Goal: Register for event/course

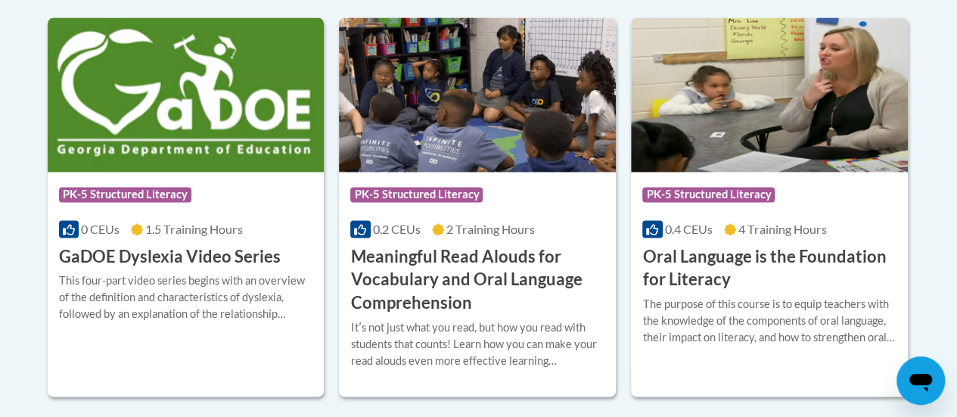
scroll to position [1059, 0]
click at [430, 253] on h3 "Meaningful Read Alouds for Vocabulary and Oral Language Comprehension" at bounding box center [477, 280] width 254 height 70
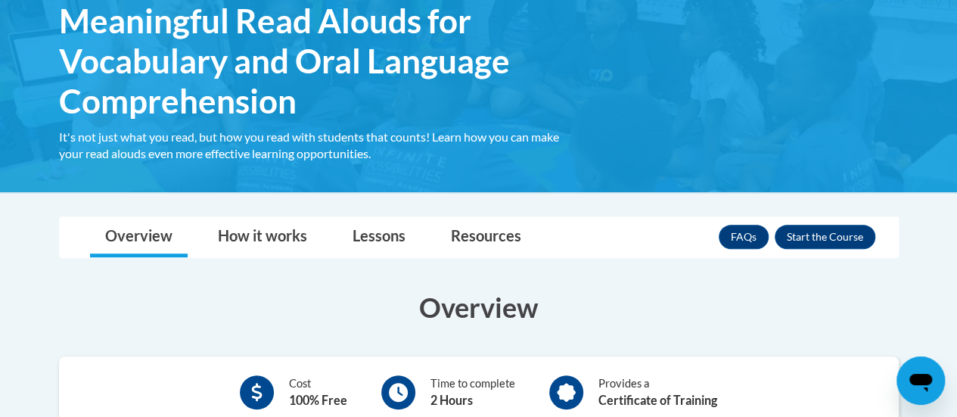
scroll to position [265, 0]
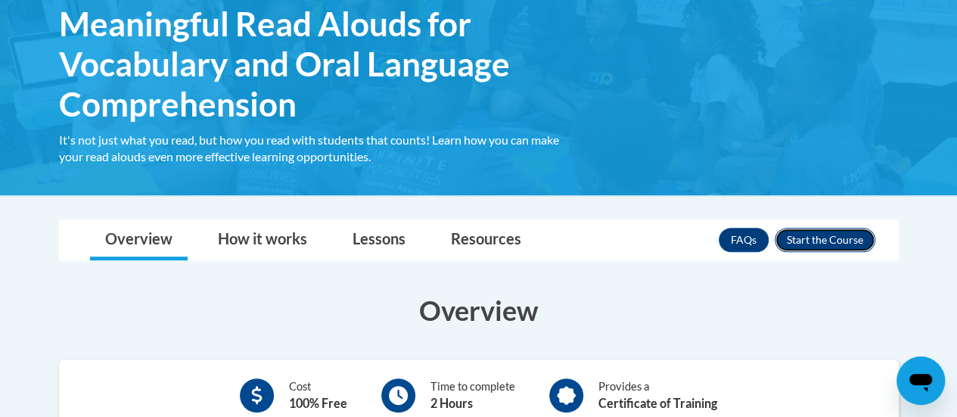
click at [825, 234] on button "Enroll" at bounding box center [825, 240] width 101 height 24
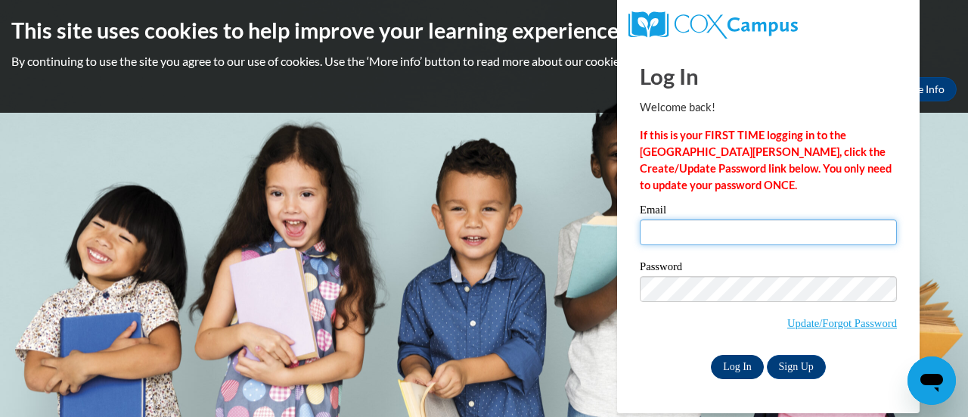
type input "[PERSON_NAME][EMAIL_ADDRESS][DOMAIN_NAME]"
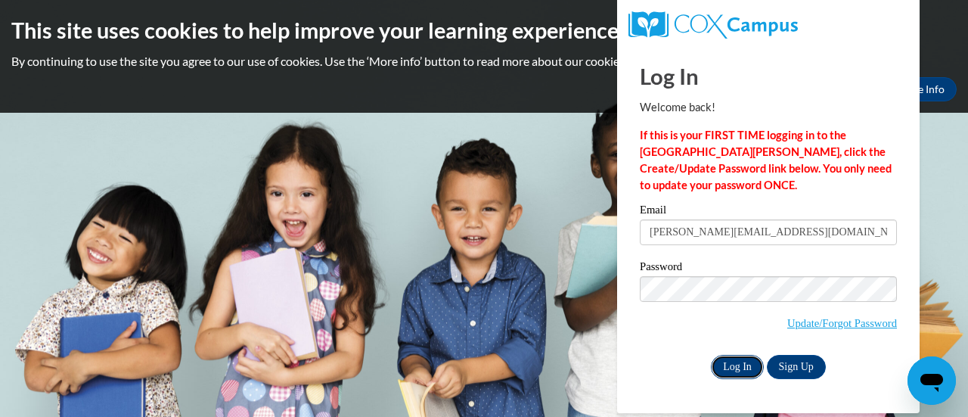
click at [737, 367] on input "Log In" at bounding box center [737, 367] width 53 height 24
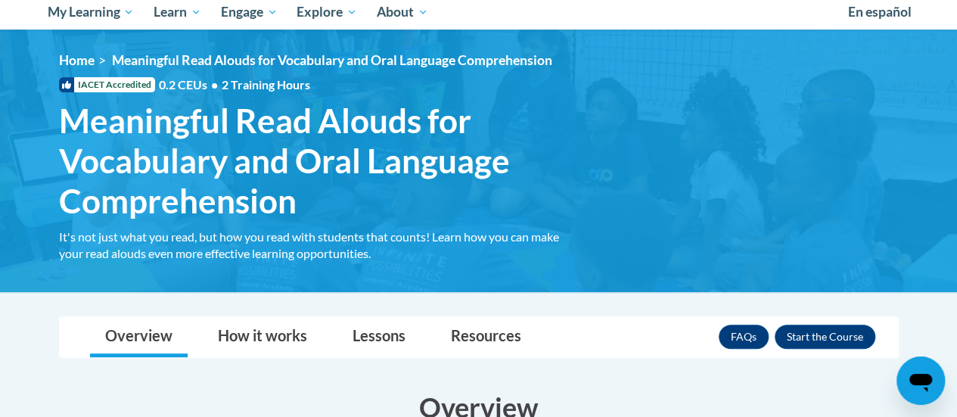
scroll to position [181, 0]
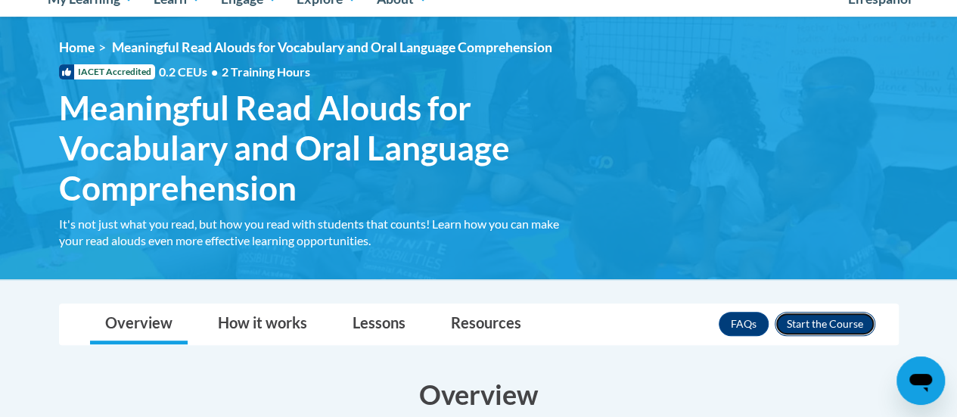
click at [803, 319] on button "Enroll" at bounding box center [825, 324] width 101 height 24
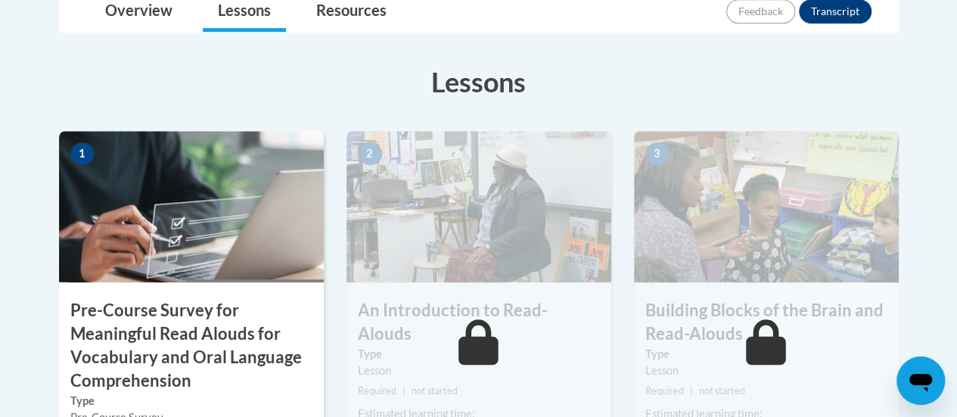
scroll to position [414, 0]
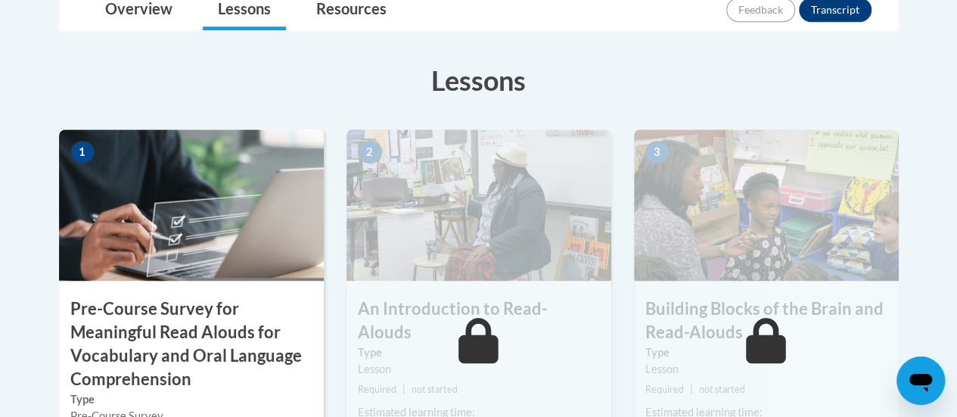
click at [242, 347] on h3 "Pre-Course Survey for Meaningful Read Alouds for Vocabulary and Oral Language C…" at bounding box center [191, 343] width 265 height 93
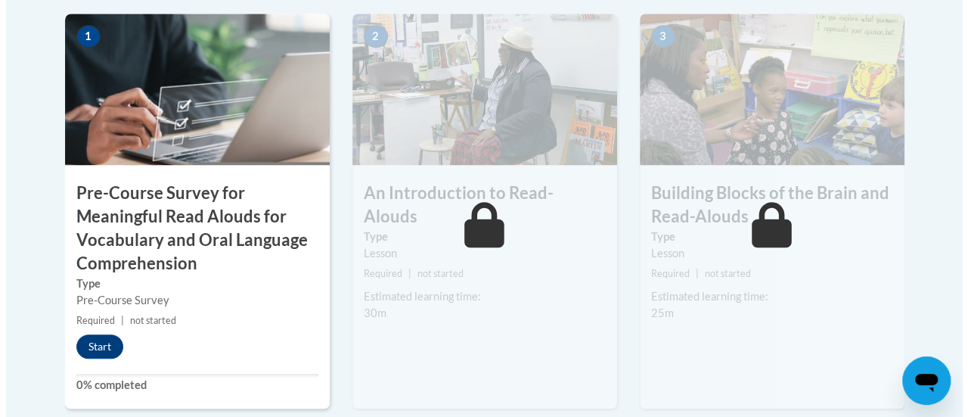
scroll to position [533, 0]
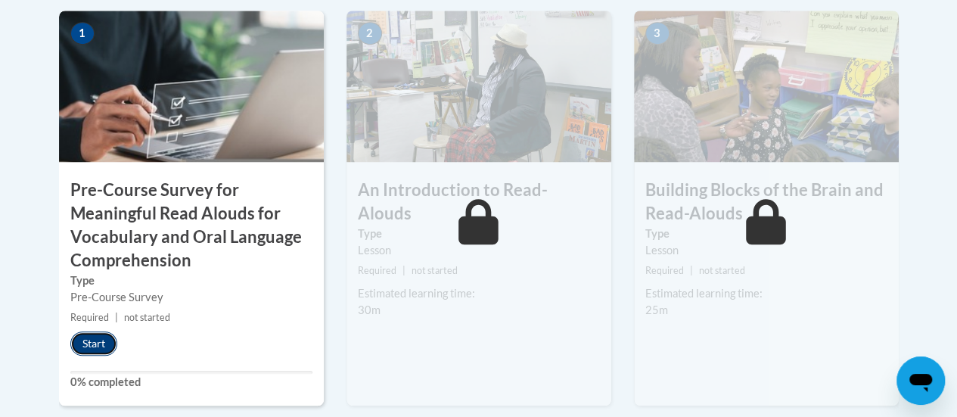
click at [89, 343] on button "Start" at bounding box center [93, 343] width 47 height 24
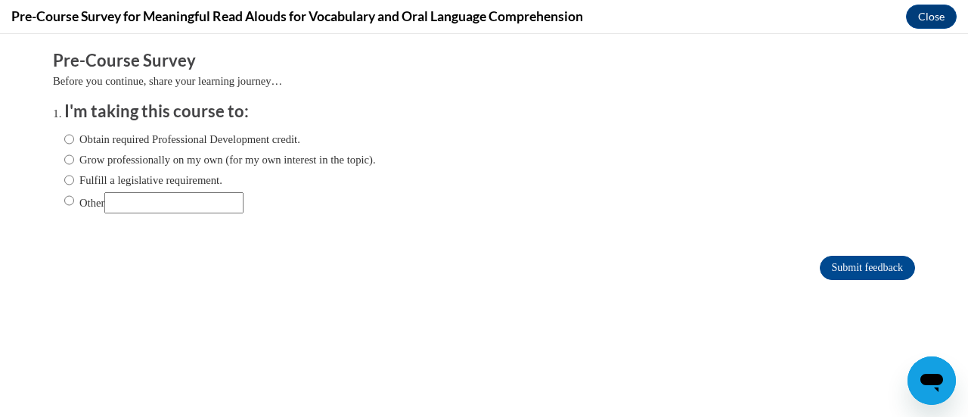
scroll to position [0, 0]
click at [64, 140] on input "Obtain required Professional Development credit." at bounding box center [69, 139] width 10 height 17
radio input "true"
click at [840, 264] on input "Submit feedback" at bounding box center [867, 268] width 95 height 24
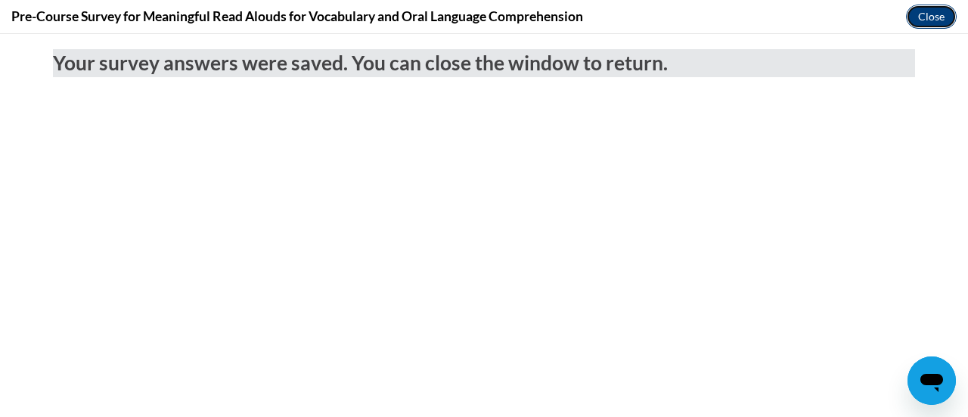
click at [923, 14] on button "Close" at bounding box center [931, 17] width 51 height 24
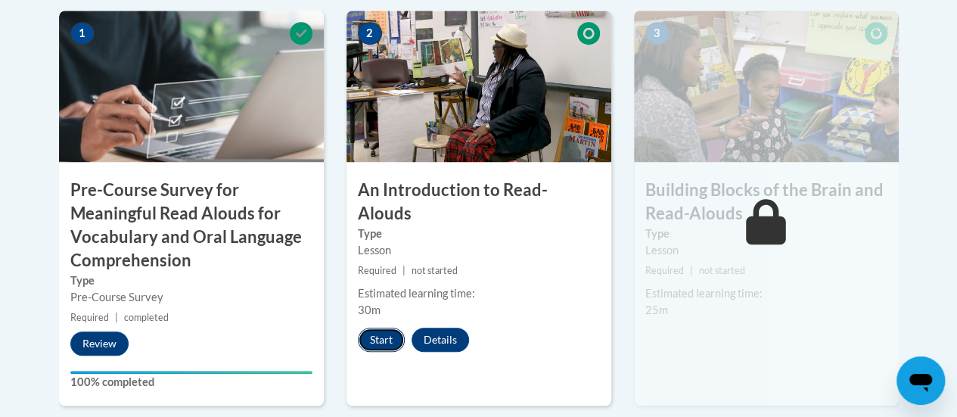
click at [375, 328] on button "Start" at bounding box center [381, 340] width 47 height 24
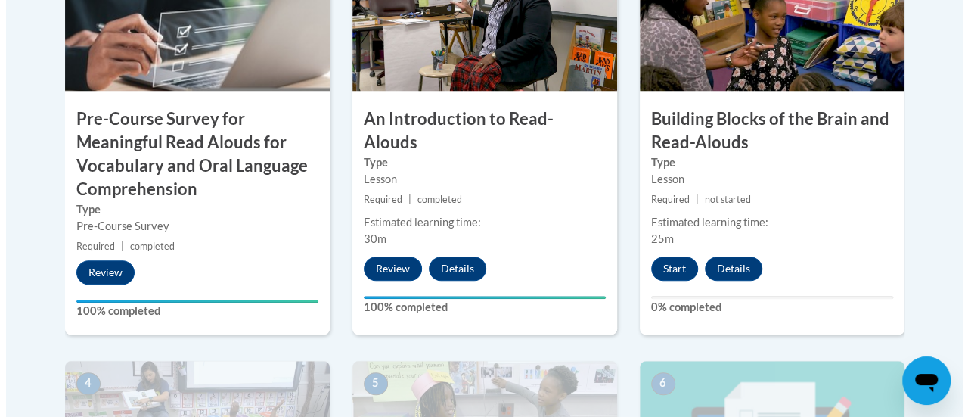
scroll to position [604, 0]
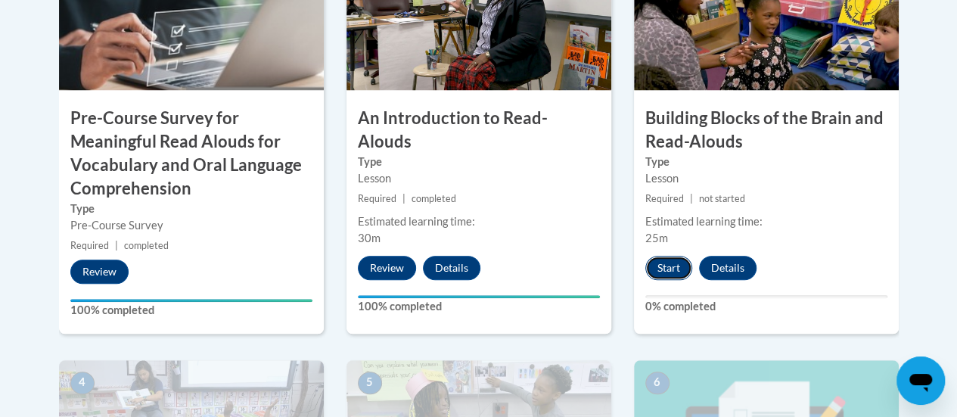
click at [670, 265] on button "Start" at bounding box center [668, 268] width 47 height 24
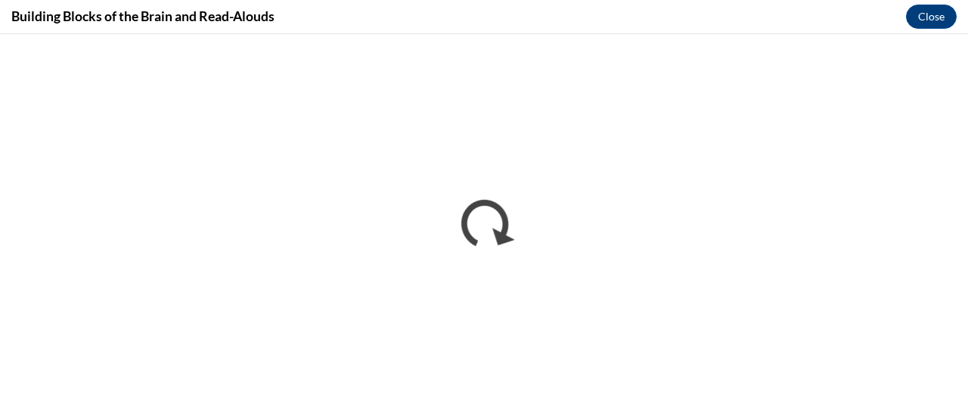
scroll to position [0, 0]
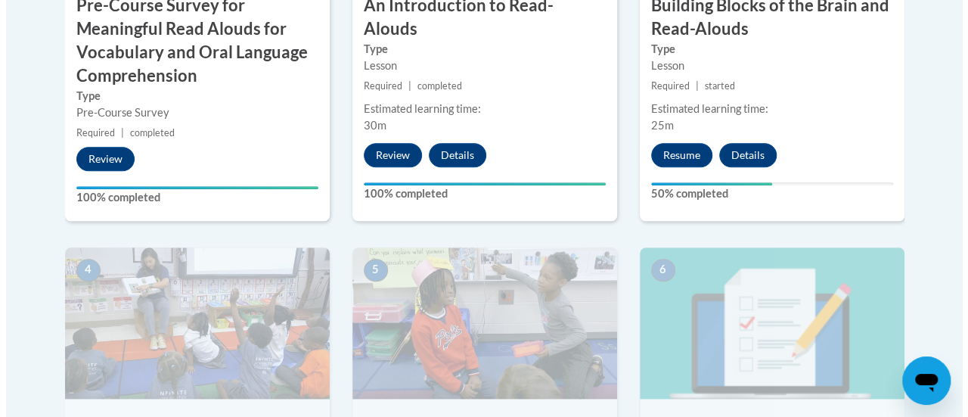
scroll to position [716, 0]
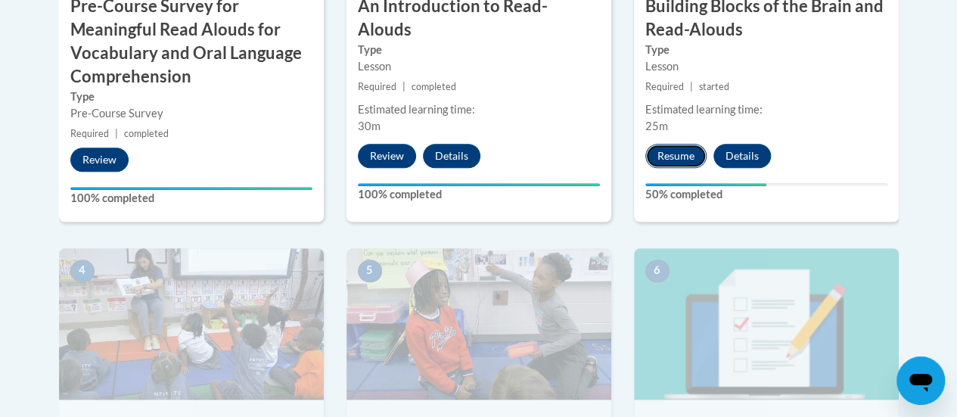
click at [663, 159] on button "Resume" at bounding box center [675, 156] width 61 height 24
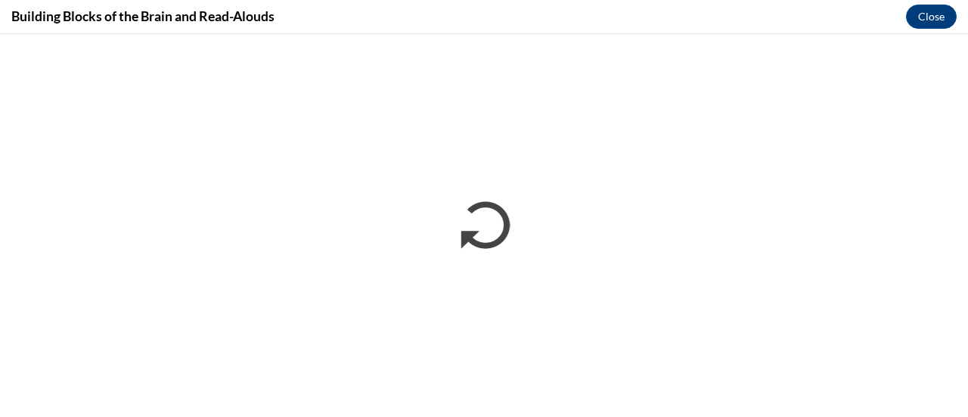
scroll to position [0, 0]
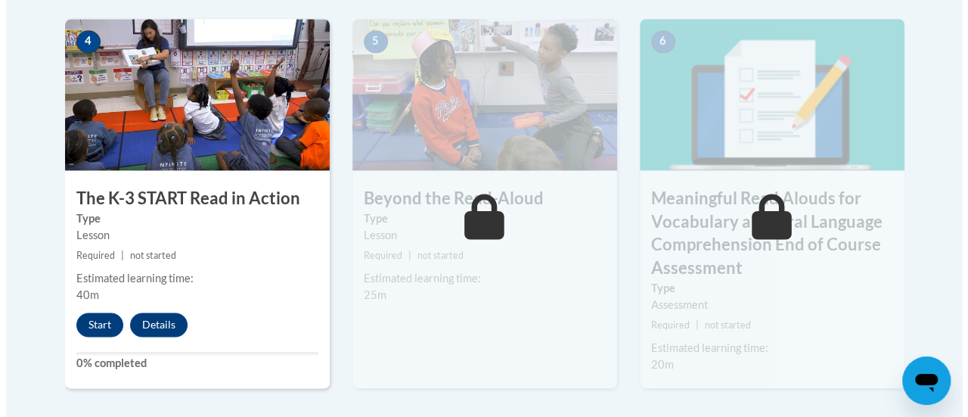
scroll to position [950, 0]
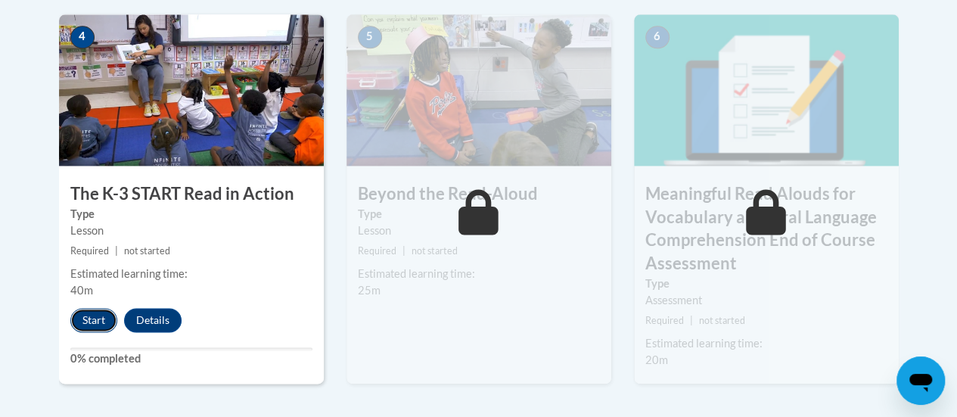
click at [98, 318] on button "Start" at bounding box center [93, 320] width 47 height 24
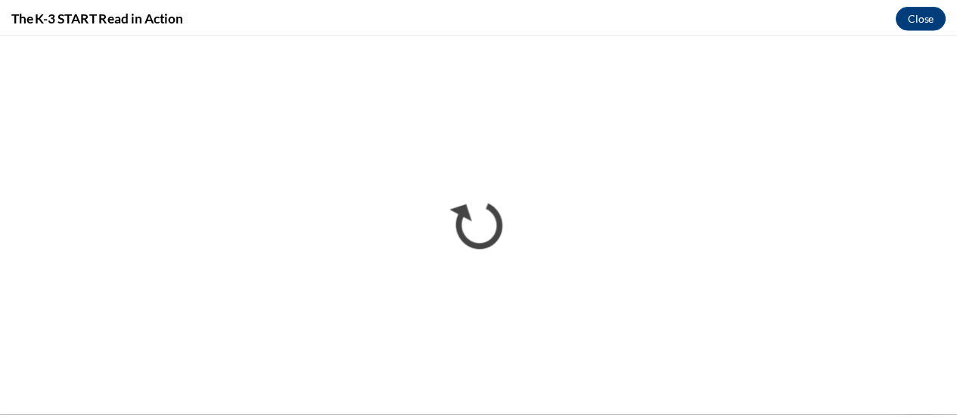
scroll to position [0, 0]
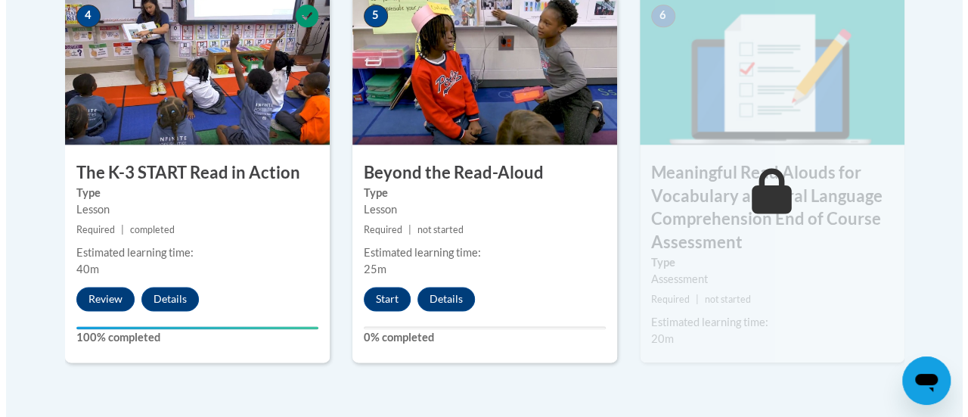
scroll to position [972, 0]
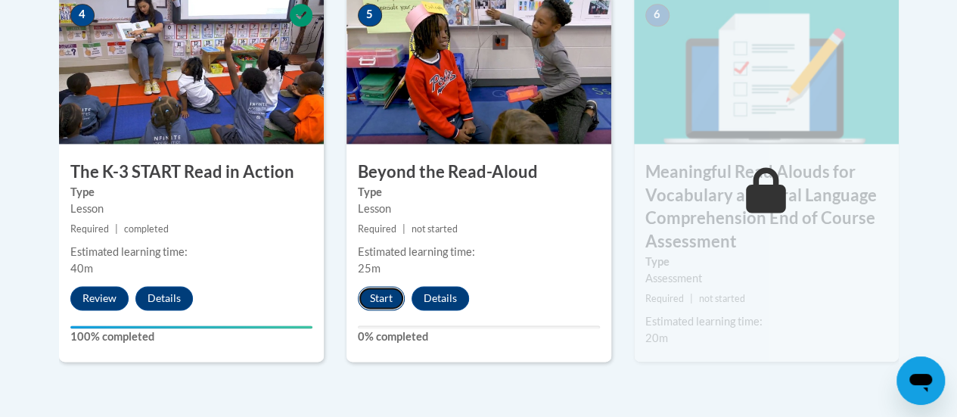
click at [379, 295] on button "Start" at bounding box center [381, 298] width 47 height 24
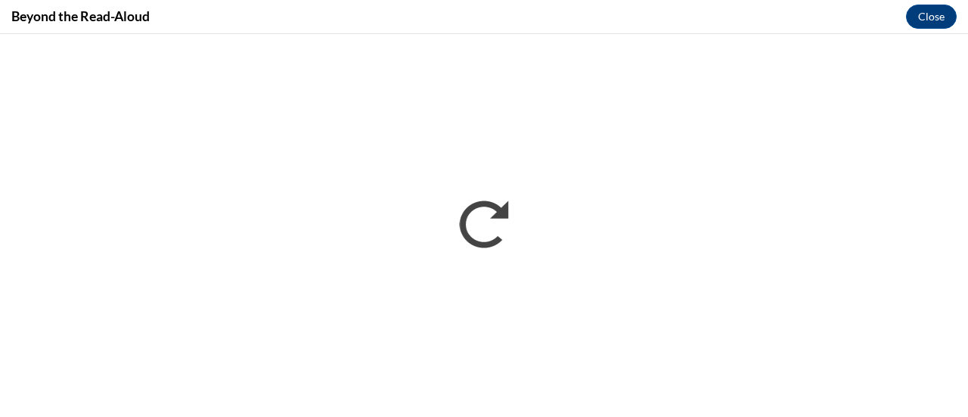
scroll to position [0, 0]
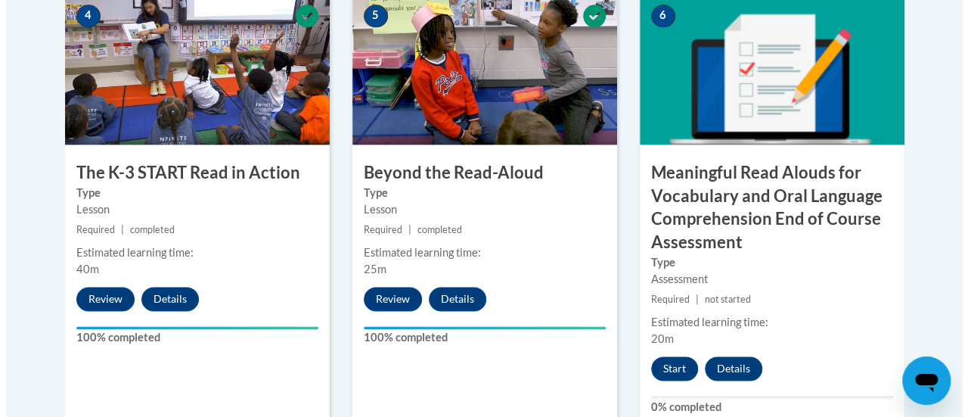
scroll to position [974, 0]
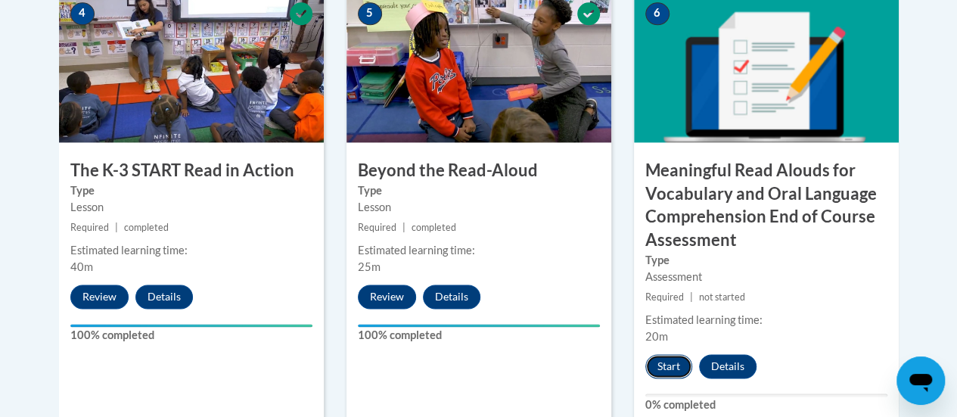
click at [672, 362] on button "Start" at bounding box center [668, 366] width 47 height 24
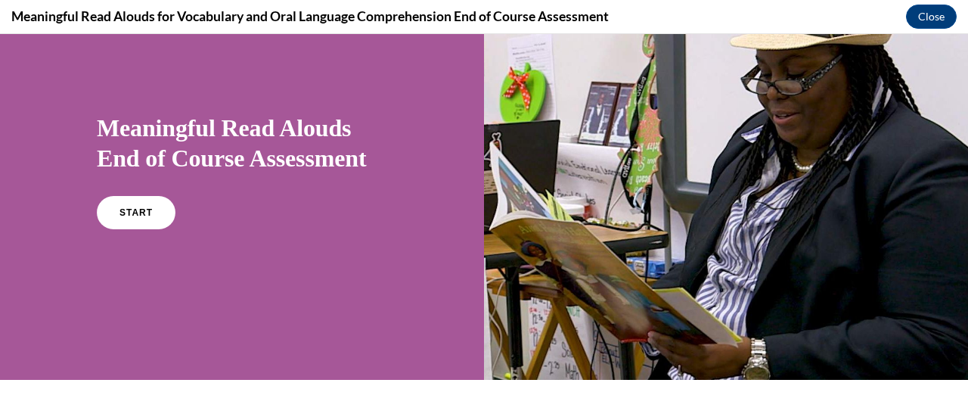
scroll to position [71, 0]
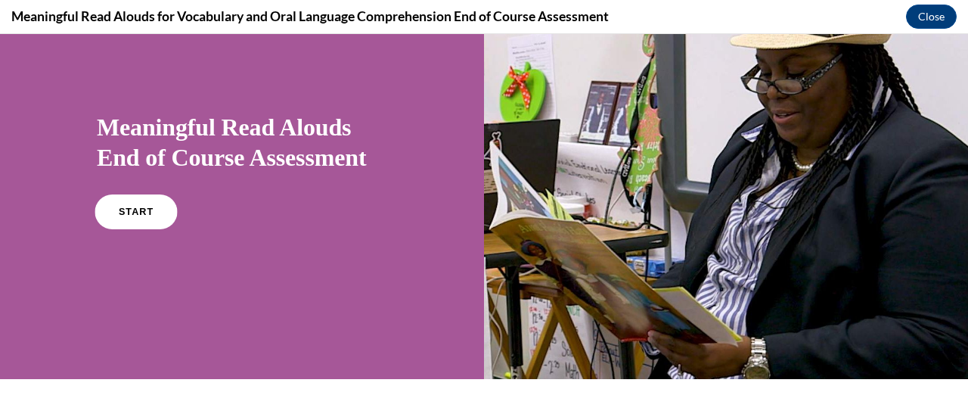
click at [148, 216] on link "START" at bounding box center [136, 211] width 82 height 35
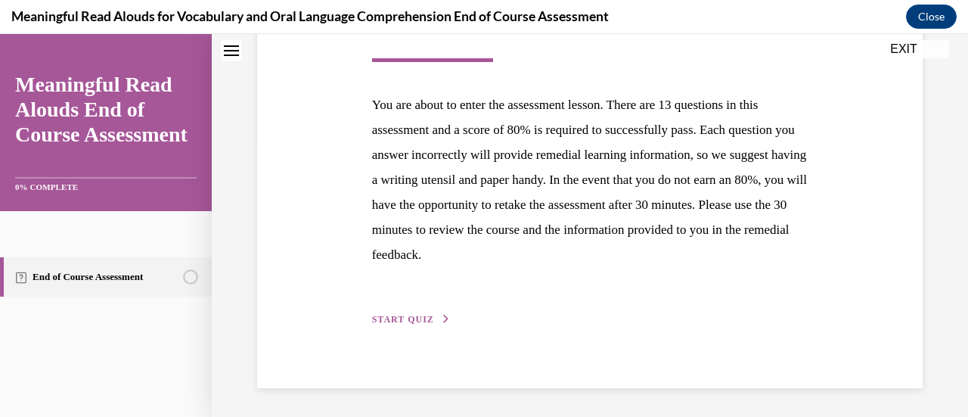
scroll to position [277, 0]
click at [412, 319] on span "START QUIZ" at bounding box center [403, 319] width 62 height 11
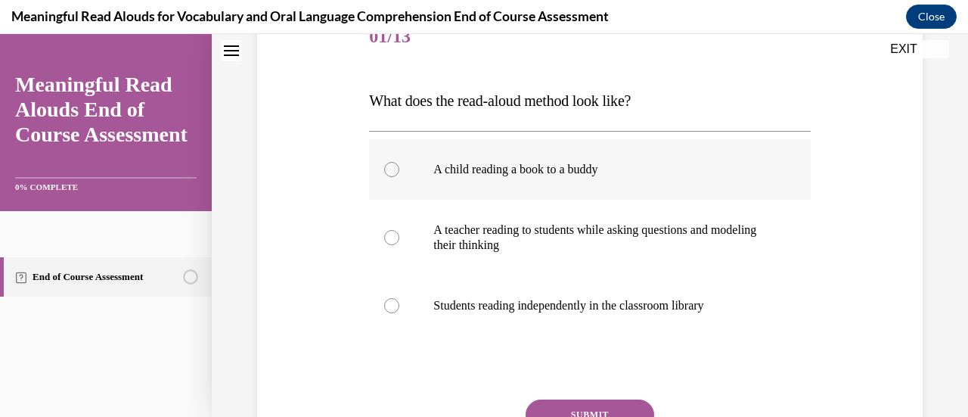
scroll to position [303, 0]
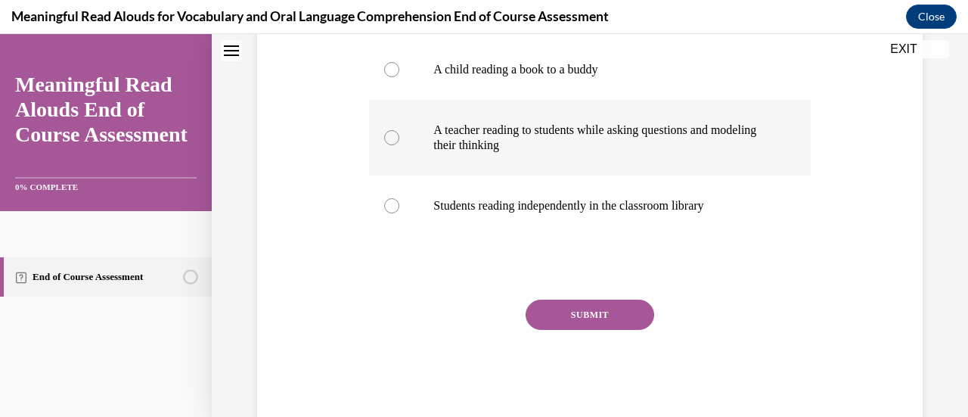
click at [528, 151] on p "A teacher reading to students while asking questions and modeling their thinking" at bounding box center [603, 138] width 339 height 30
click at [399, 145] on input "A teacher reading to students while asking questions and modeling their thinking" at bounding box center [391, 137] width 15 height 15
radio input "true"
click at [534, 322] on button "SUBMIT" at bounding box center [590, 315] width 129 height 30
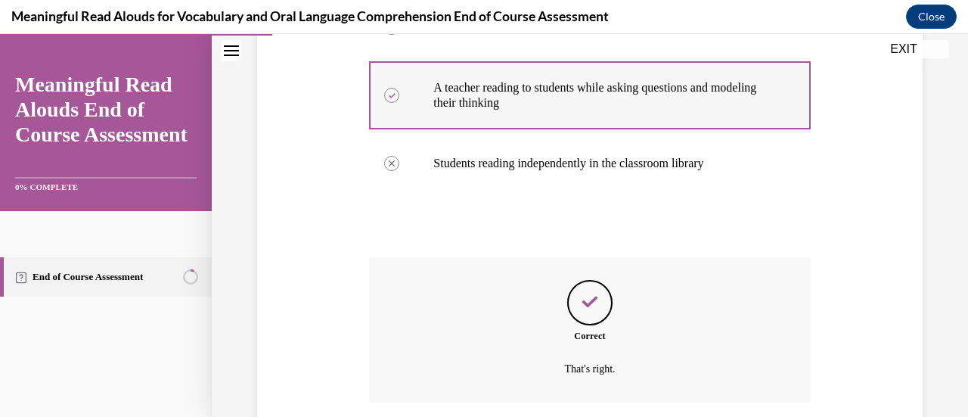
scroll to position [462, 0]
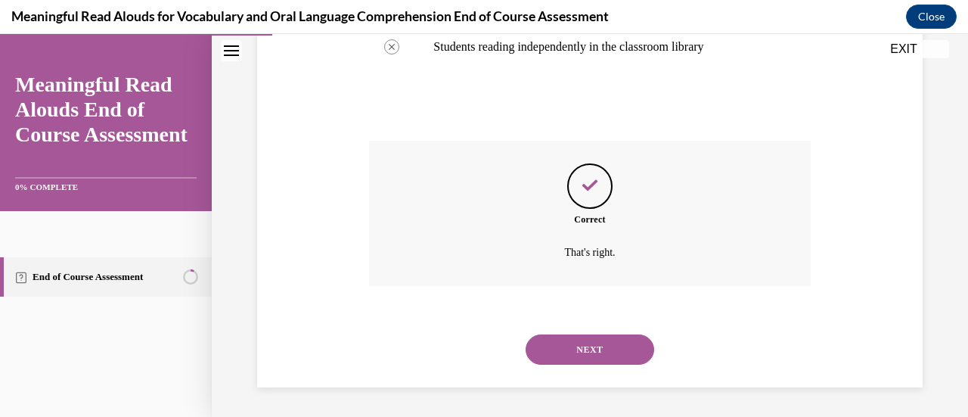
click at [564, 355] on button "NEXT" at bounding box center [590, 349] width 129 height 30
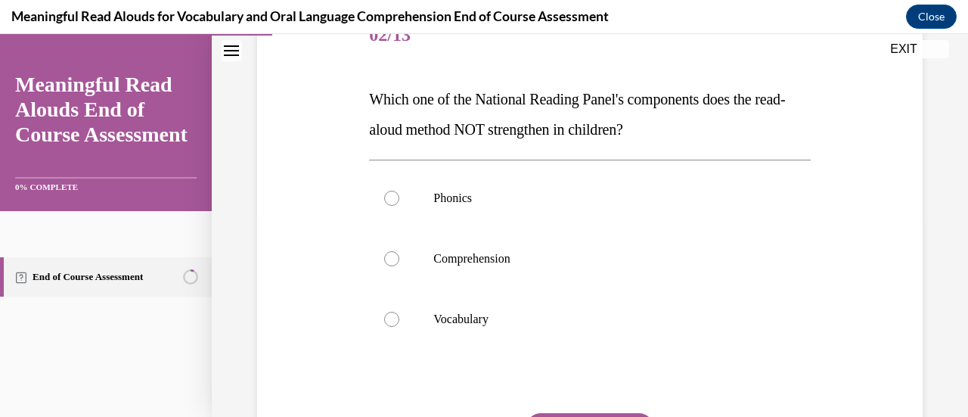
scroll to position [227, 0]
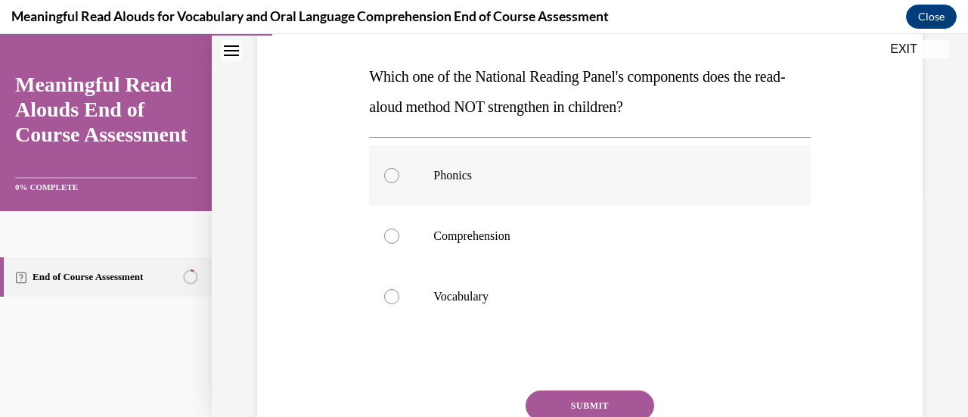
click at [471, 176] on p "Phonics" at bounding box center [603, 175] width 339 height 15
click at [399, 176] on input "Phonics" at bounding box center [391, 175] width 15 height 15
radio input "true"
click at [561, 398] on button "SUBMIT" at bounding box center [590, 405] width 129 height 30
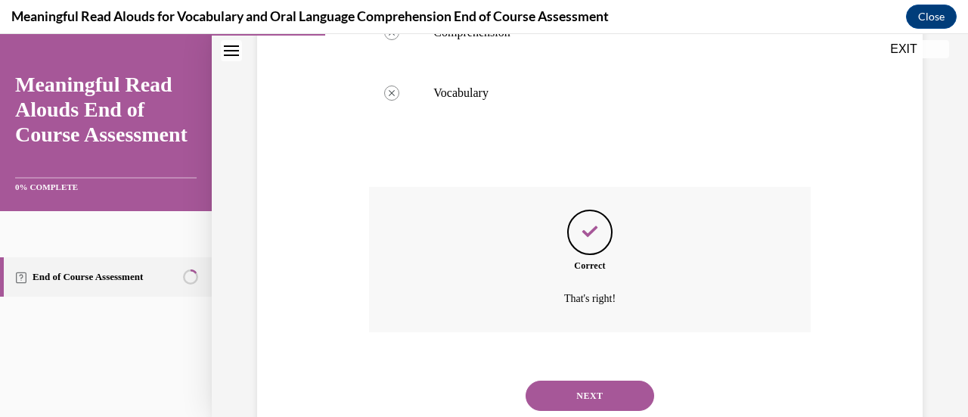
scroll to position [477, 0]
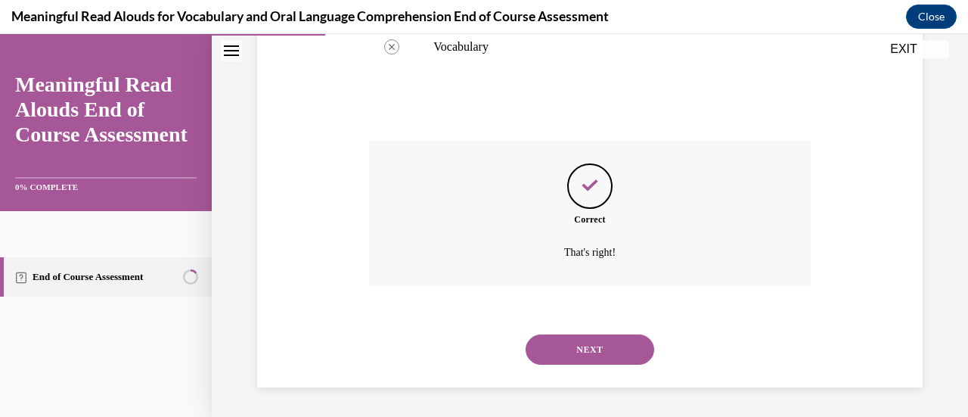
click at [545, 339] on button "NEXT" at bounding box center [590, 349] width 129 height 30
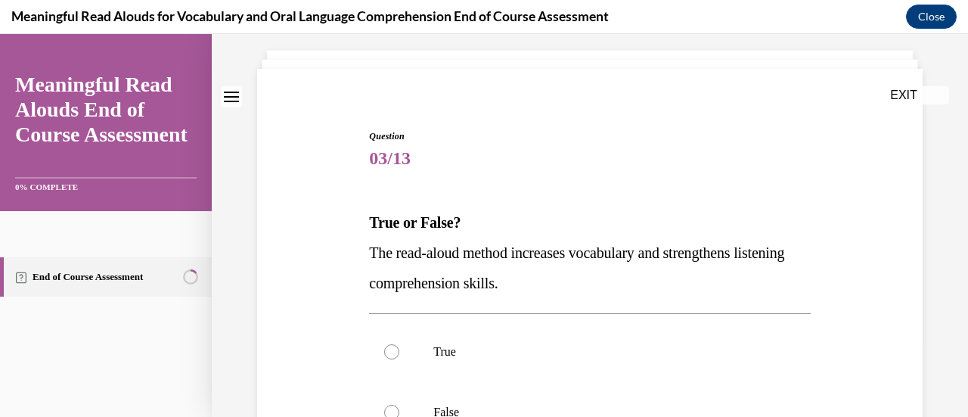
scroll to position [151, 0]
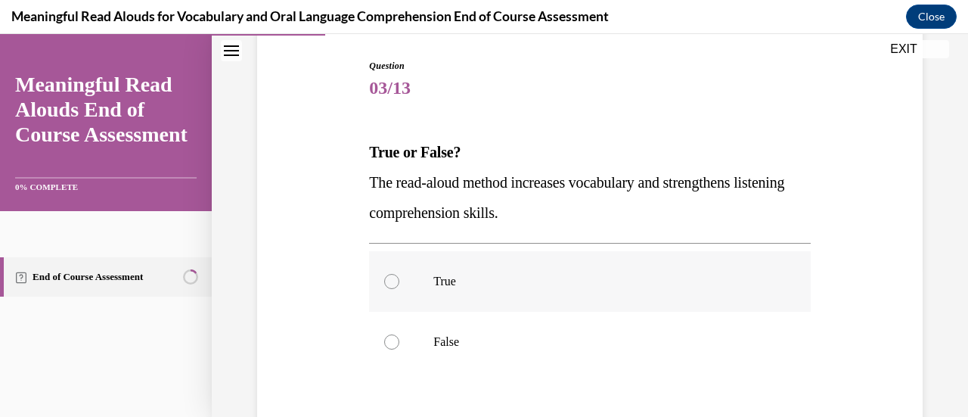
click at [449, 265] on label "True" at bounding box center [589, 281] width 441 height 61
click at [399, 274] on input "True" at bounding box center [391, 281] width 15 height 15
radio input "true"
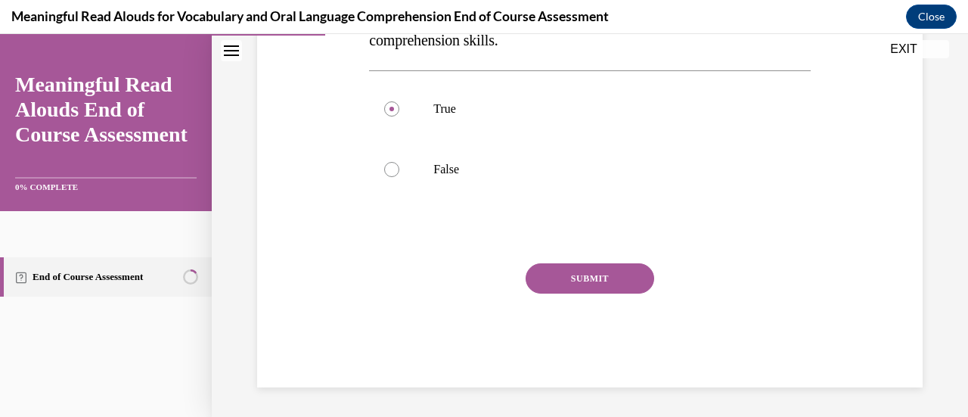
click at [599, 281] on button "SUBMIT" at bounding box center [590, 278] width 129 height 30
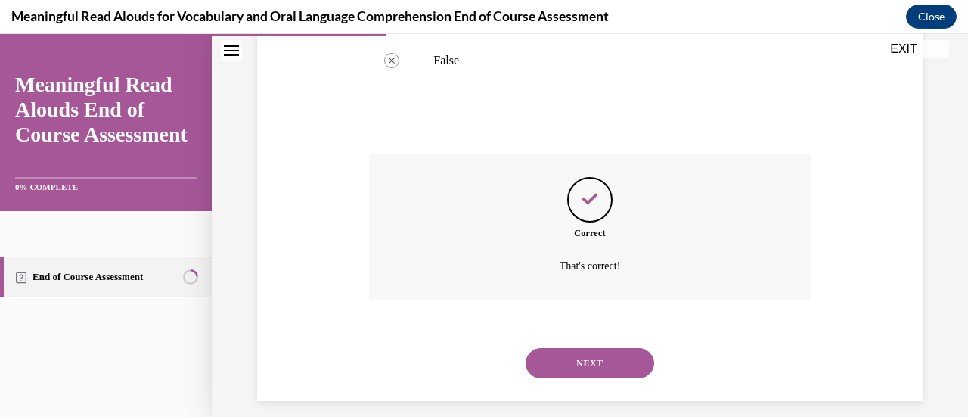
scroll to position [446, 0]
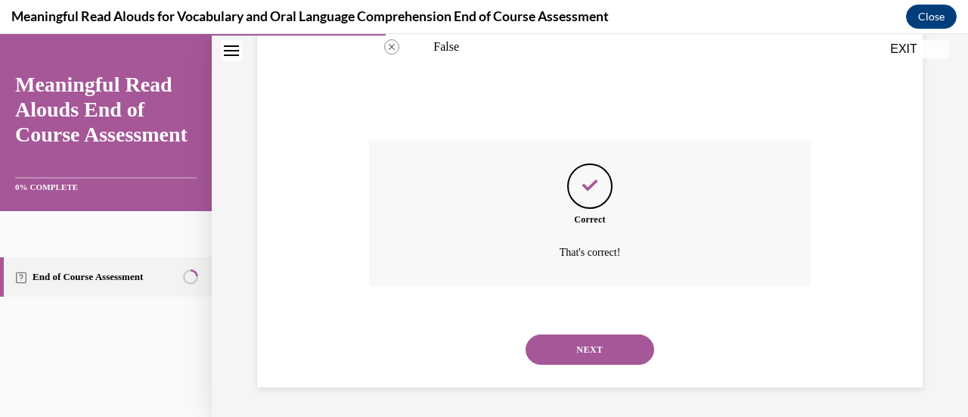
click at [582, 348] on button "NEXT" at bounding box center [590, 349] width 129 height 30
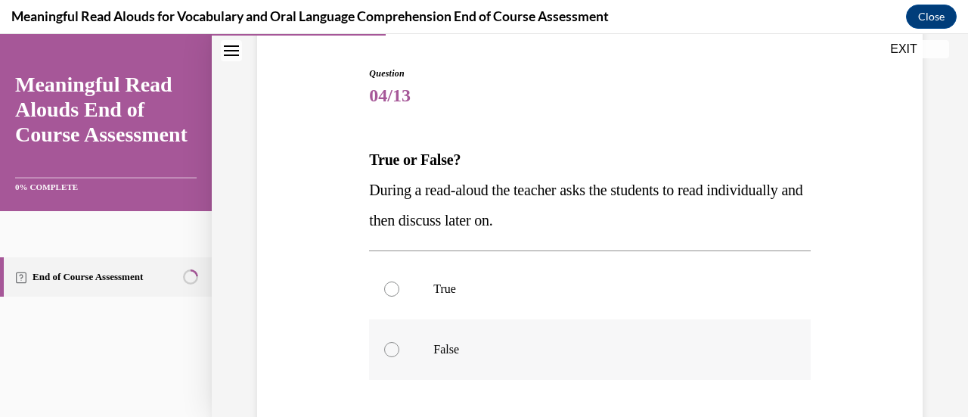
scroll to position [151, 0]
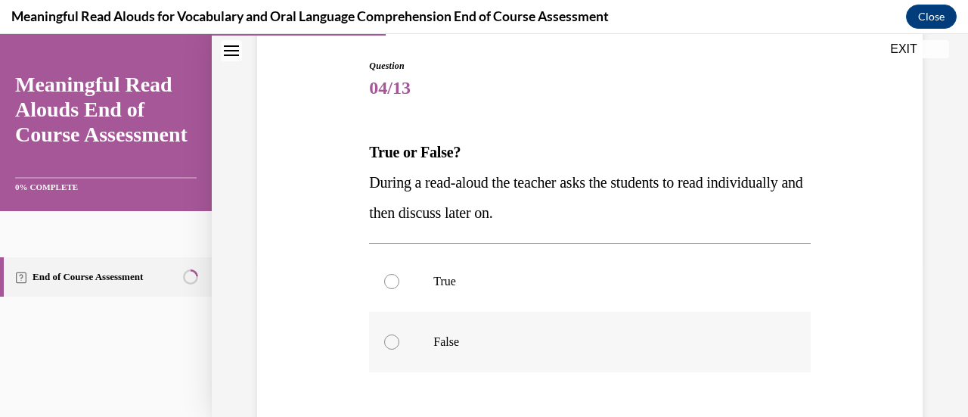
click at [552, 340] on p "False" at bounding box center [603, 341] width 339 height 15
click at [399, 340] on input "False" at bounding box center [391, 341] width 15 height 15
radio input "true"
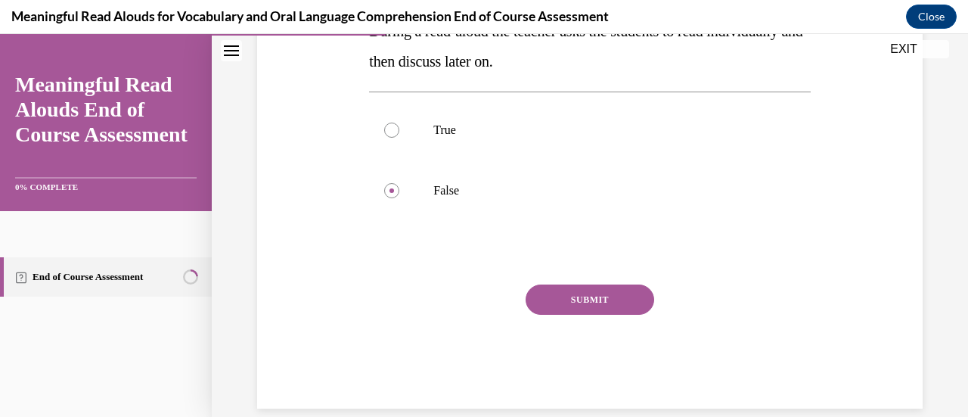
click at [561, 308] on button "SUBMIT" at bounding box center [590, 299] width 129 height 30
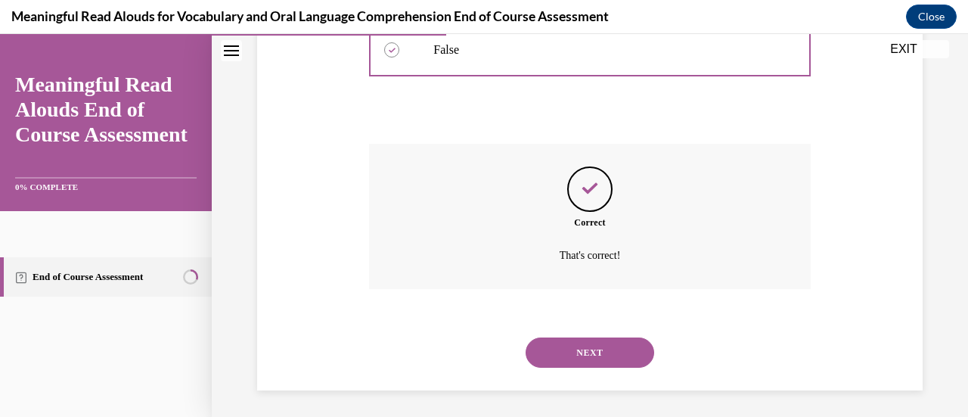
scroll to position [446, 0]
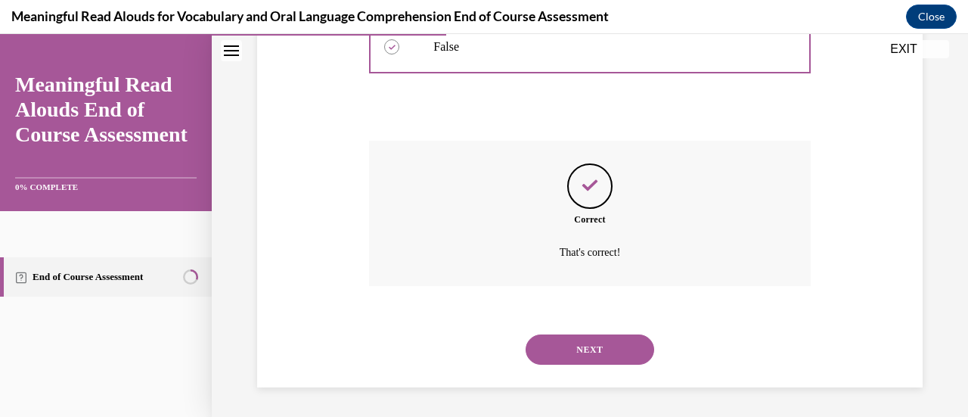
click at [567, 350] on button "NEXT" at bounding box center [590, 349] width 129 height 30
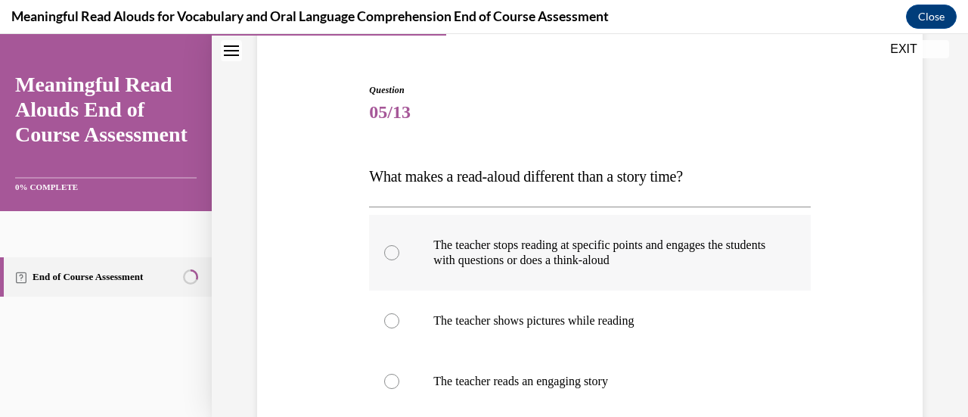
scroll to position [151, 0]
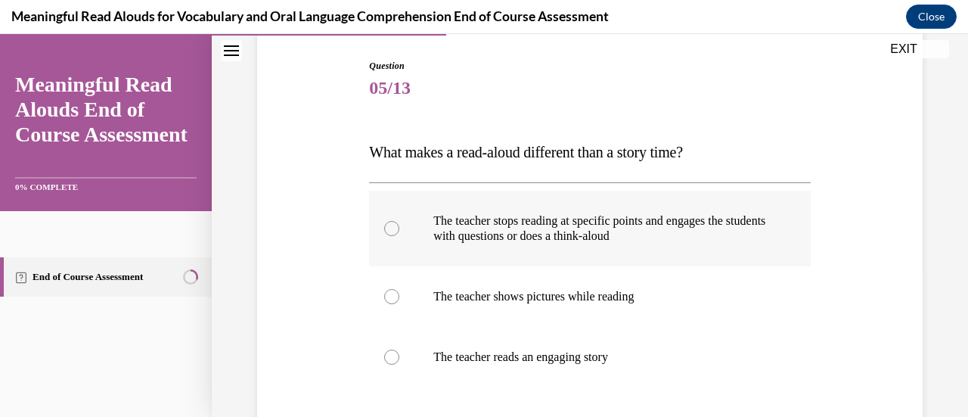
click at [552, 252] on label "The teacher stops reading at specific points and engages the students with ques…" at bounding box center [589, 229] width 441 height 76
click at [399, 236] on input "The teacher stops reading at specific points and engages the students with ques…" at bounding box center [391, 228] width 15 height 15
radio input "true"
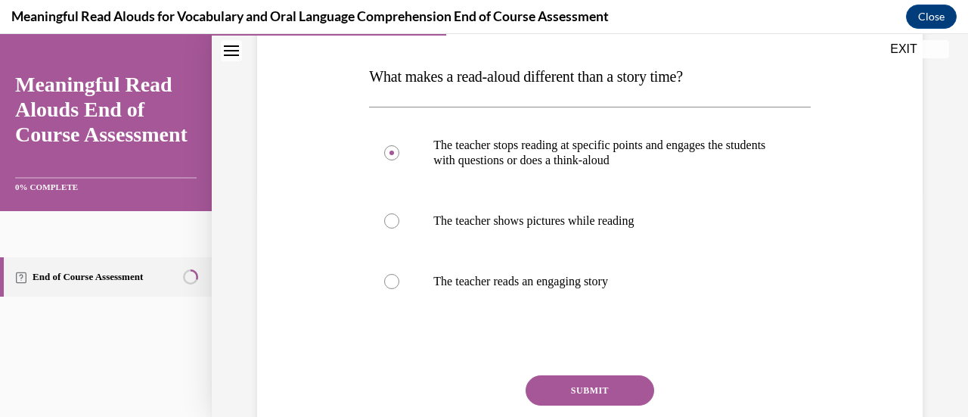
click at [545, 385] on button "SUBMIT" at bounding box center [590, 390] width 129 height 30
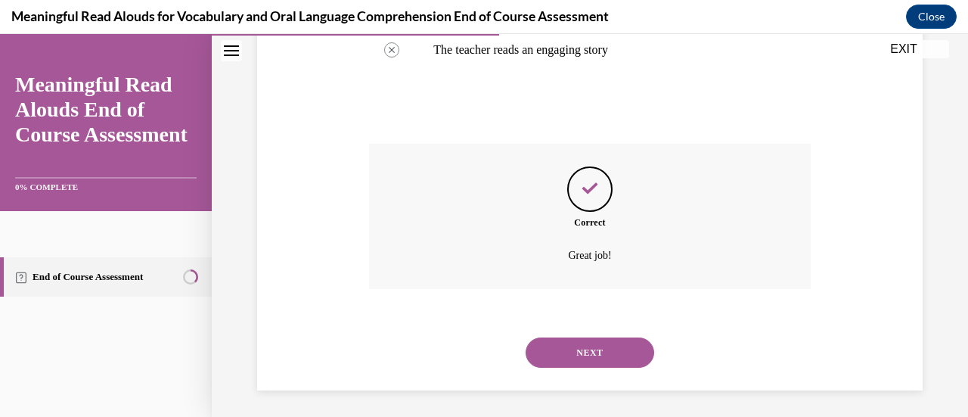
scroll to position [462, 0]
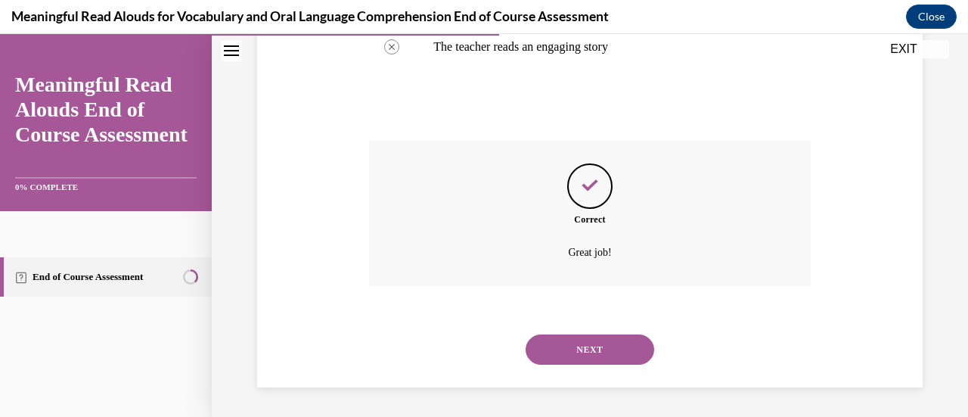
click at [572, 347] on button "NEXT" at bounding box center [590, 349] width 129 height 30
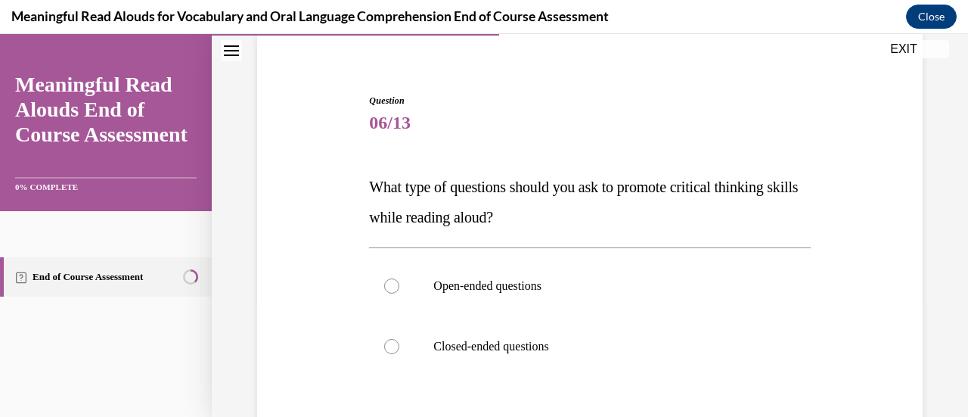
scroll to position [151, 0]
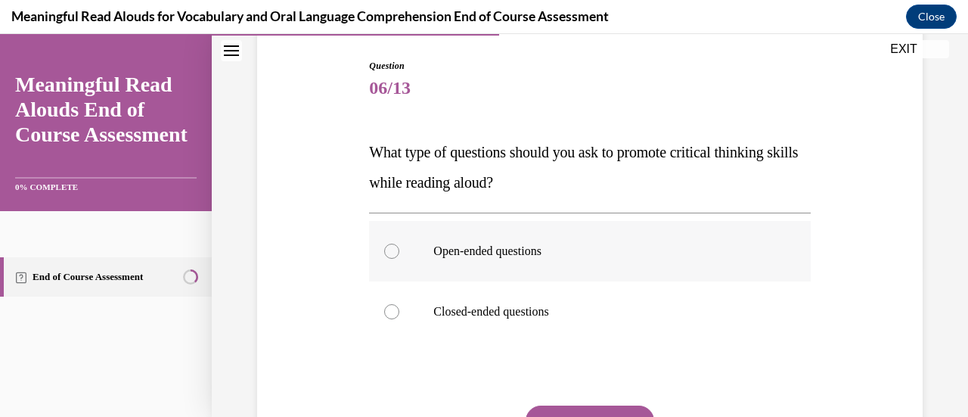
click at [512, 273] on label "Open-ended questions" at bounding box center [589, 251] width 441 height 61
click at [399, 259] on input "Open-ended questions" at bounding box center [391, 251] width 15 height 15
radio input "true"
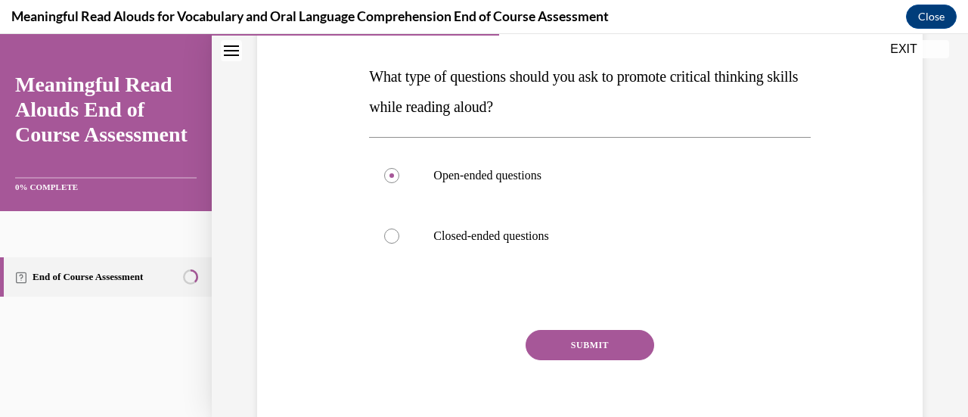
click at [552, 347] on button "SUBMIT" at bounding box center [590, 345] width 129 height 30
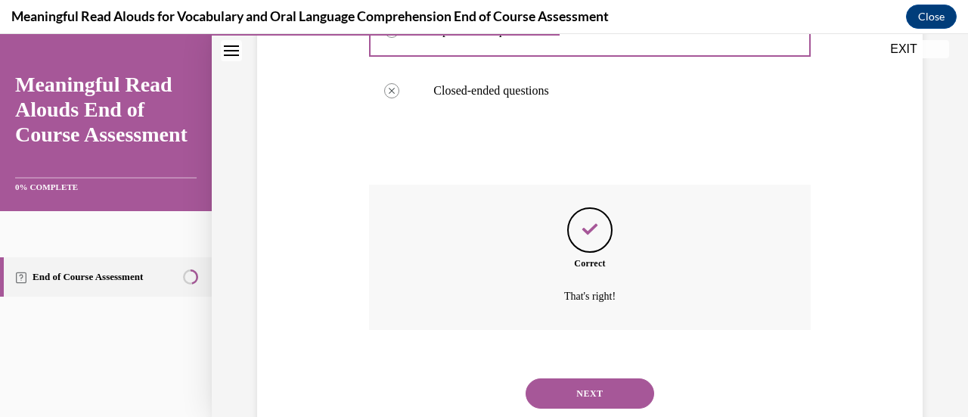
scroll to position [416, 0]
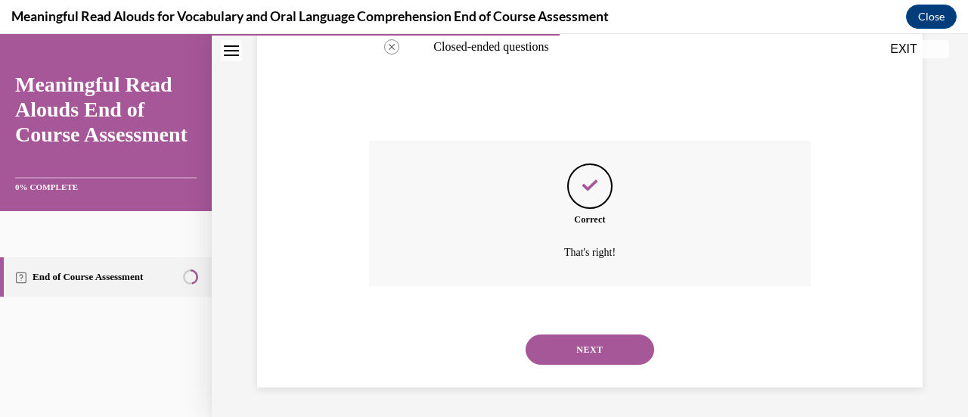
click at [560, 356] on button "NEXT" at bounding box center [590, 349] width 129 height 30
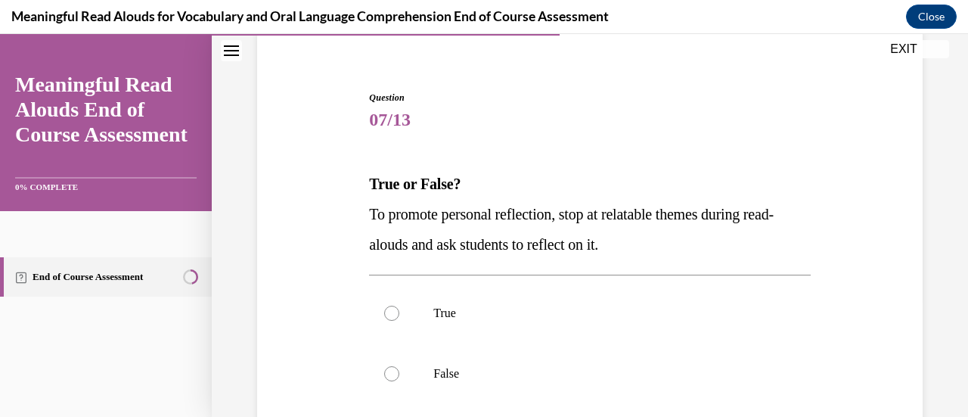
scroll to position [151, 0]
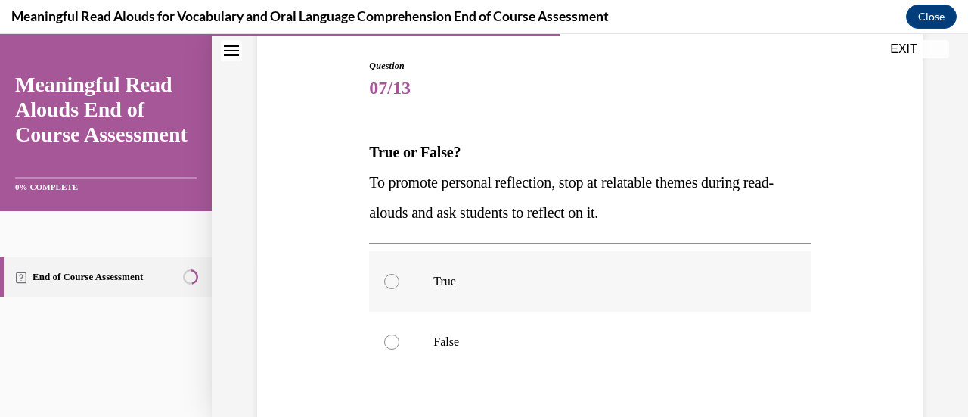
click at [500, 279] on p "True" at bounding box center [603, 281] width 339 height 15
click at [399, 279] on input "True" at bounding box center [391, 281] width 15 height 15
radio input "true"
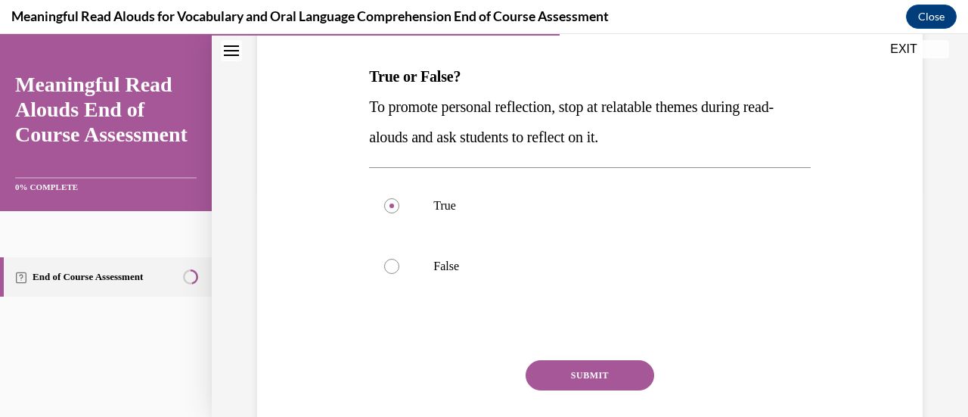
click at [564, 371] on button "SUBMIT" at bounding box center [590, 375] width 129 height 30
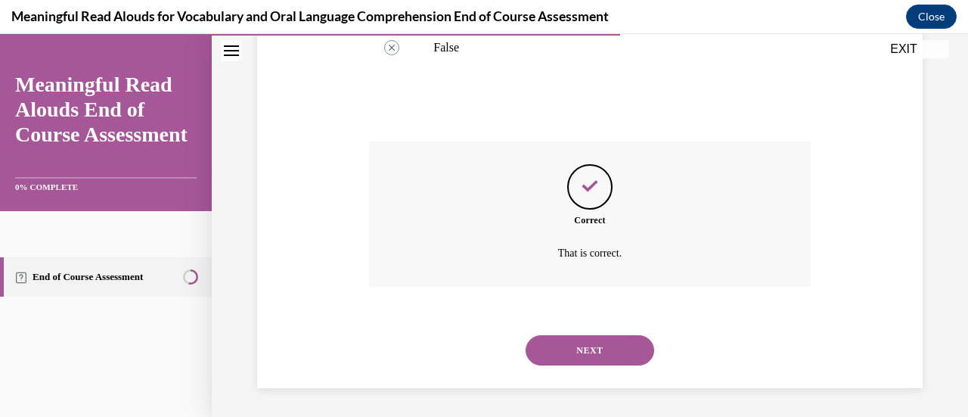
scroll to position [446, 0]
click at [556, 356] on button "NEXT" at bounding box center [590, 349] width 129 height 30
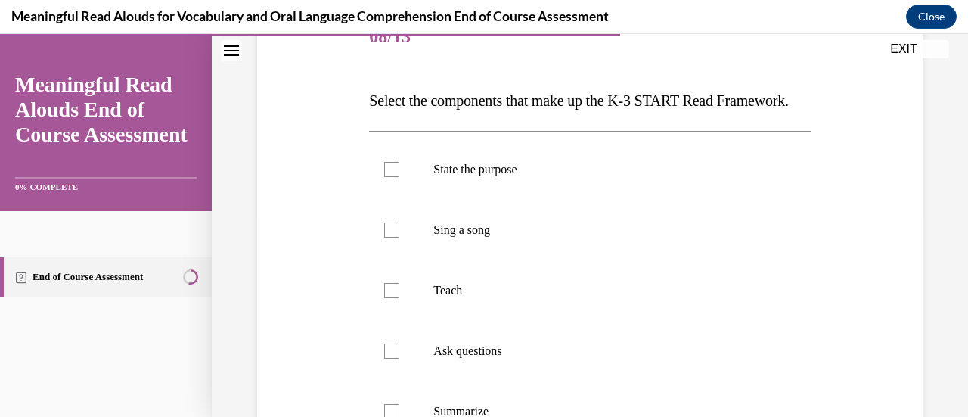
scroll to position [227, 0]
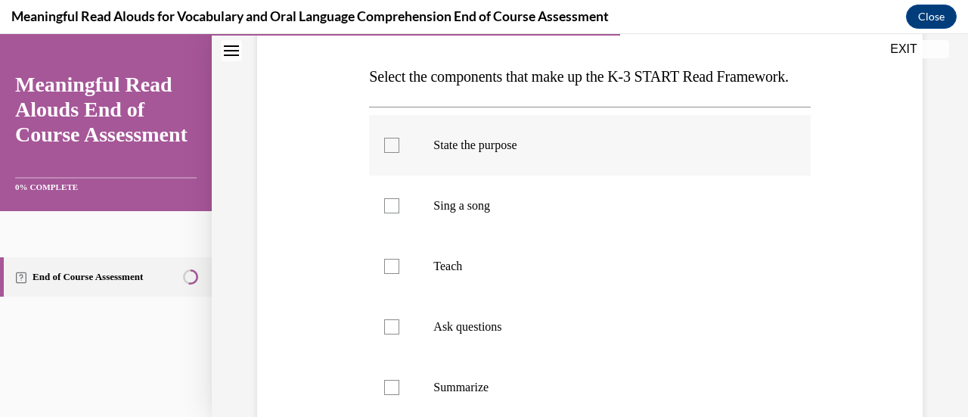
click at [393, 153] on div at bounding box center [391, 145] width 15 height 15
click at [393, 153] on input "State the purpose" at bounding box center [391, 145] width 15 height 15
checkbox input "true"
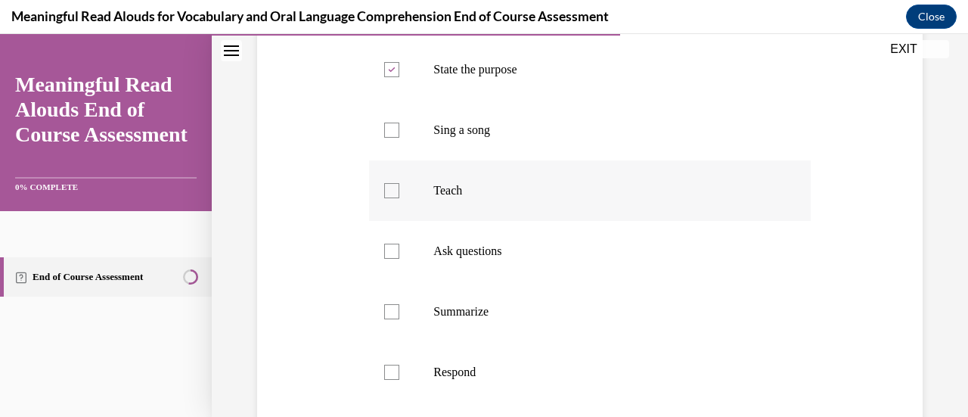
click at [396, 198] on div at bounding box center [391, 190] width 15 height 15
click at [396, 198] on input "Teach" at bounding box center [391, 190] width 15 height 15
checkbox input "true"
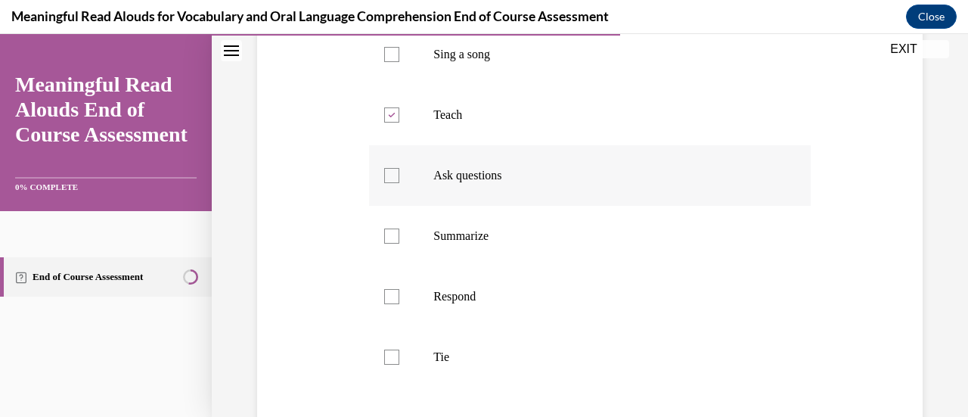
click at [394, 183] on div at bounding box center [391, 175] width 15 height 15
click at [394, 183] on input "Ask questions" at bounding box center [391, 175] width 15 height 15
checkbox input "true"
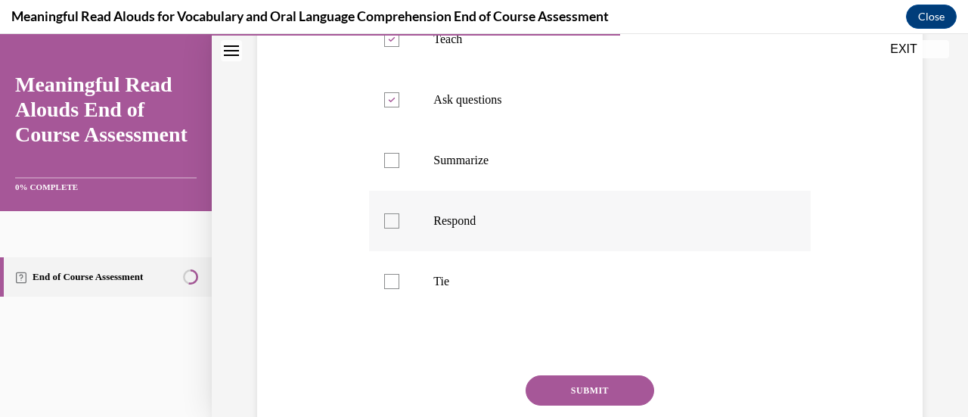
click at [391, 228] on div at bounding box center [391, 220] width 15 height 15
click at [391, 228] on input "Respond" at bounding box center [391, 220] width 15 height 15
checkbox input "true"
click at [374, 312] on label "Tie" at bounding box center [589, 281] width 441 height 61
click at [384, 289] on input "Tie" at bounding box center [391, 281] width 15 height 15
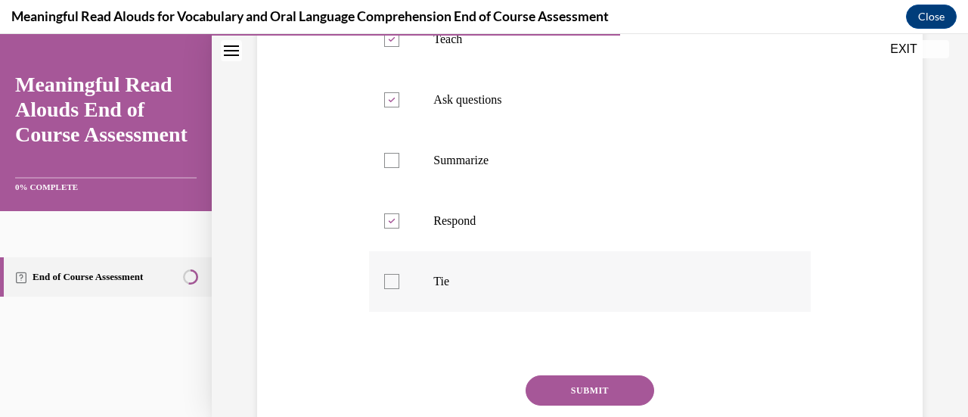
checkbox input "true"
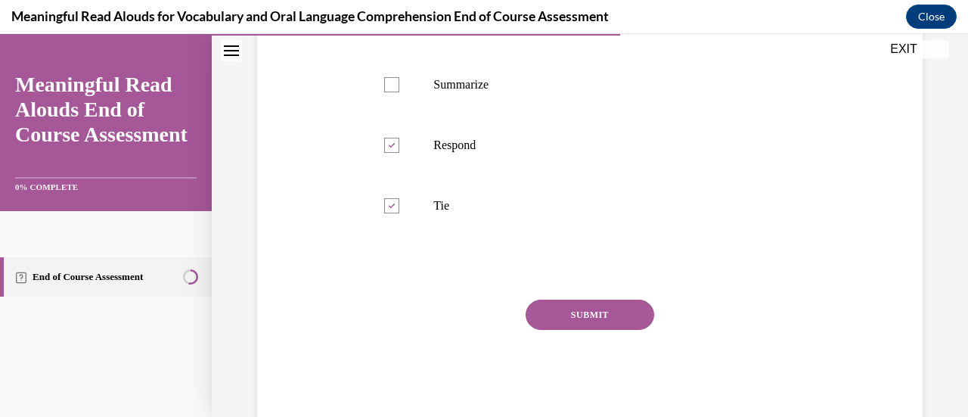
click at [577, 330] on button "SUBMIT" at bounding box center [590, 315] width 129 height 30
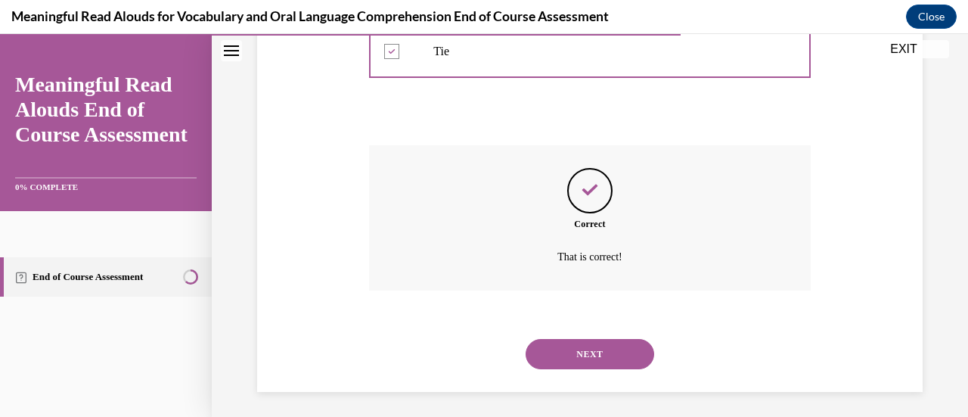
scroll to position [719, 0]
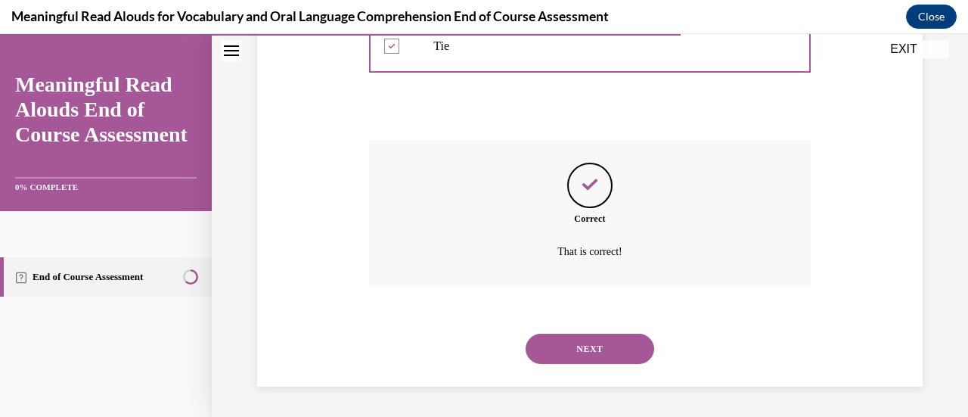
click at [558, 354] on button "NEXT" at bounding box center [590, 349] width 129 height 30
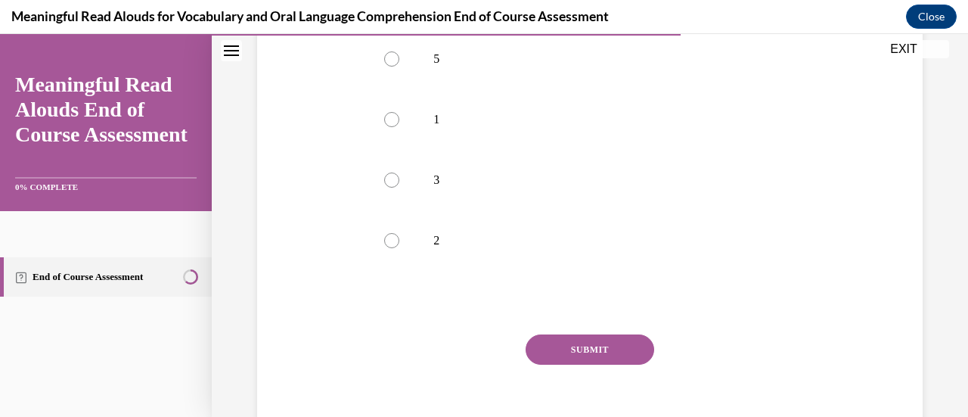
scroll to position [227, 0]
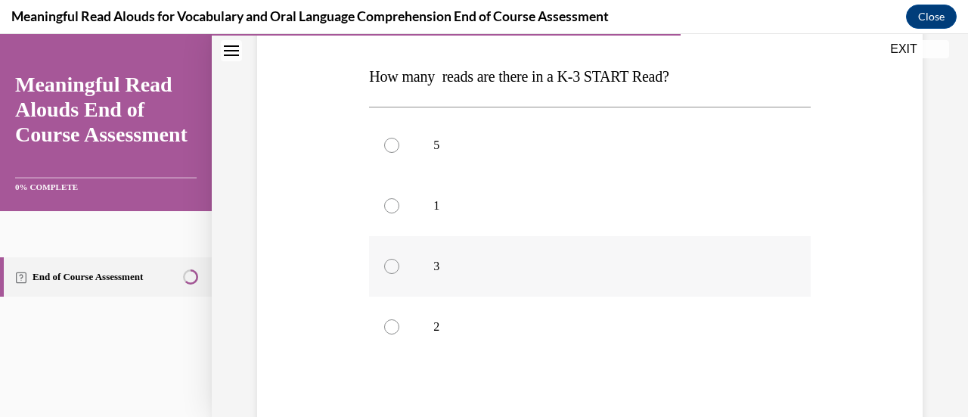
click at [443, 263] on p "3" at bounding box center [603, 266] width 339 height 15
click at [399, 263] on input "3" at bounding box center [391, 266] width 15 height 15
radio input "true"
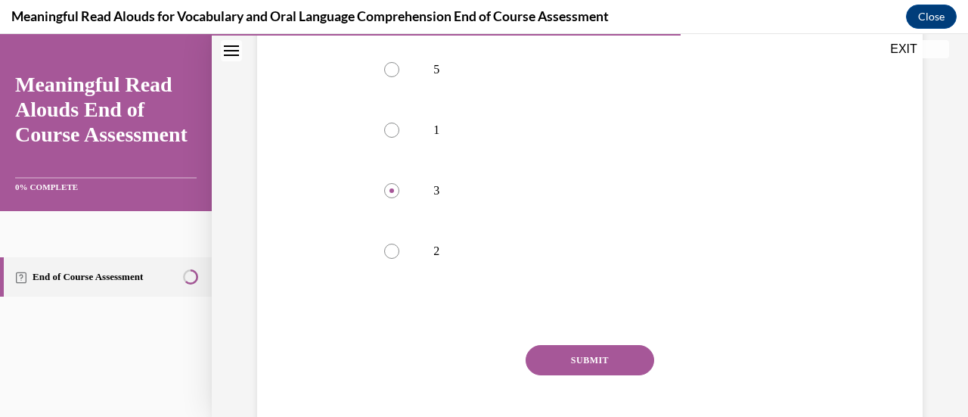
click at [598, 353] on button "SUBMIT" at bounding box center [590, 360] width 129 height 30
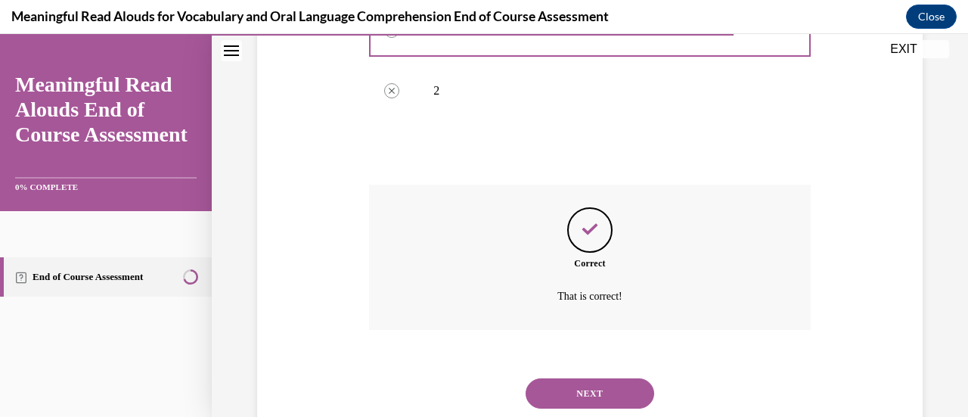
scroll to position [507, 0]
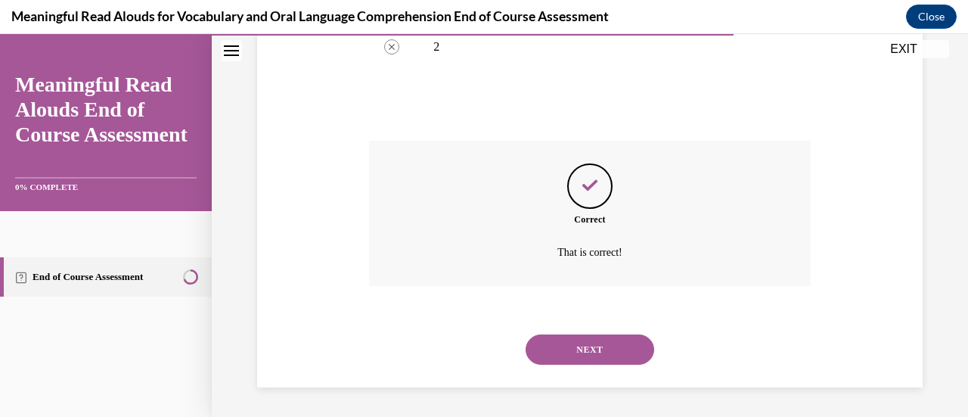
click at [567, 340] on button "NEXT" at bounding box center [590, 349] width 129 height 30
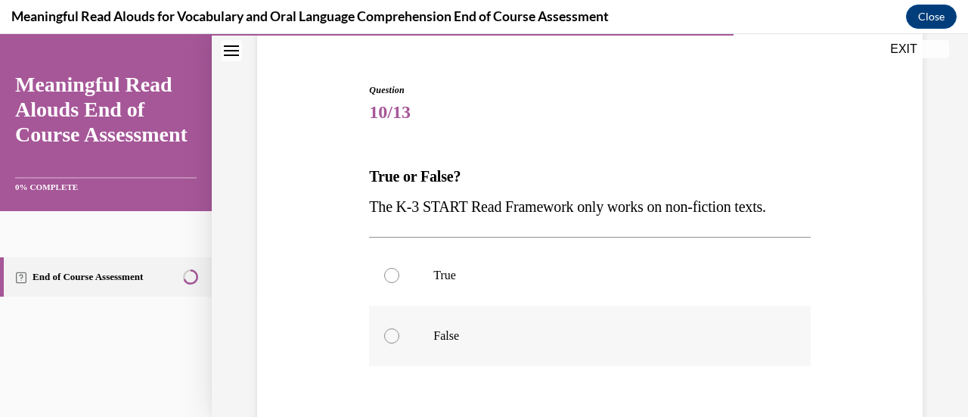
scroll to position [151, 0]
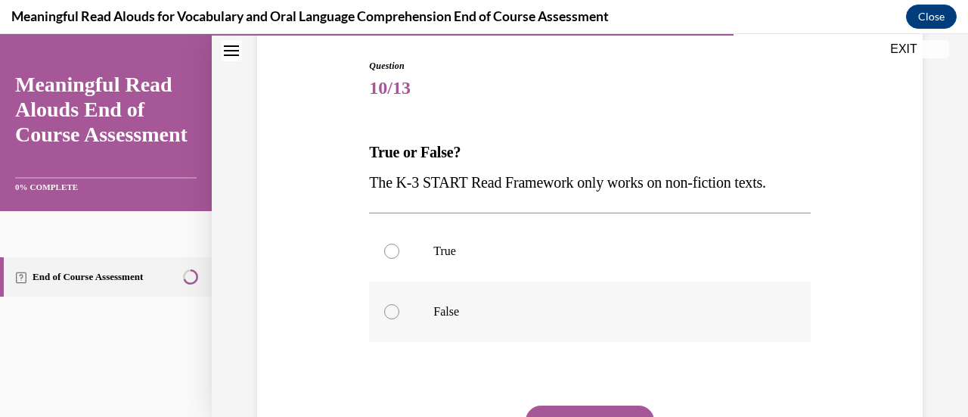
click at [493, 296] on label "False" at bounding box center [589, 311] width 441 height 61
click at [399, 304] on input "False" at bounding box center [391, 311] width 15 height 15
radio input "true"
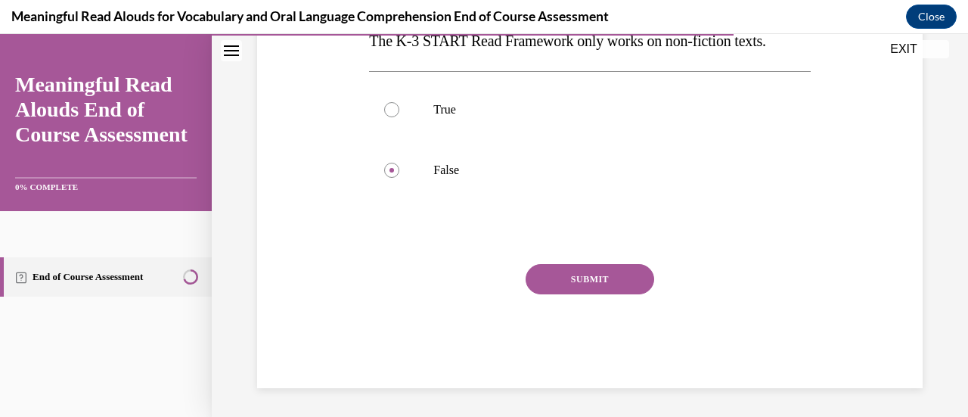
scroll to position [294, 0]
drag, startPoint x: 570, startPoint y: 297, endPoint x: 571, endPoint y: 309, distance: 12.1
click at [571, 308] on div "SUBMIT" at bounding box center [589, 301] width 441 height 76
click at [570, 287] on button "SUBMIT" at bounding box center [590, 278] width 129 height 30
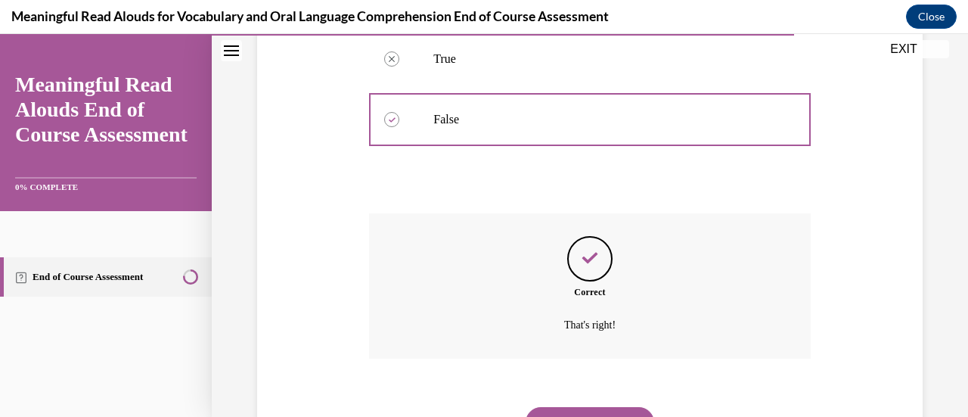
scroll to position [416, 0]
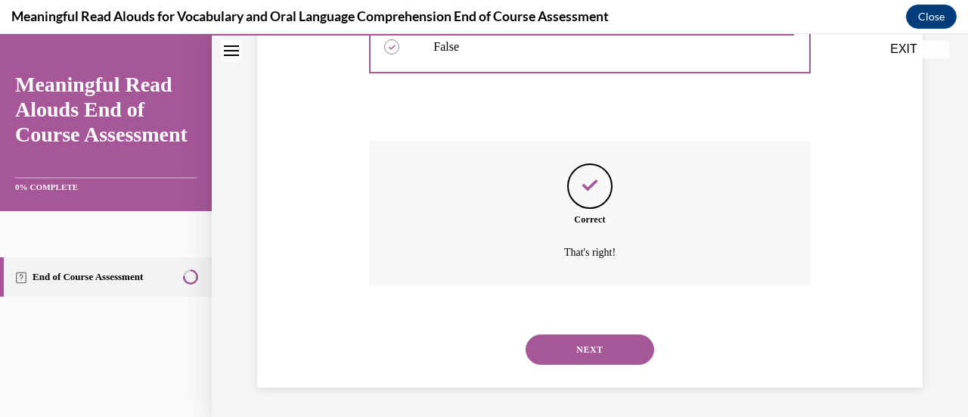
click at [562, 347] on button "NEXT" at bounding box center [590, 349] width 129 height 30
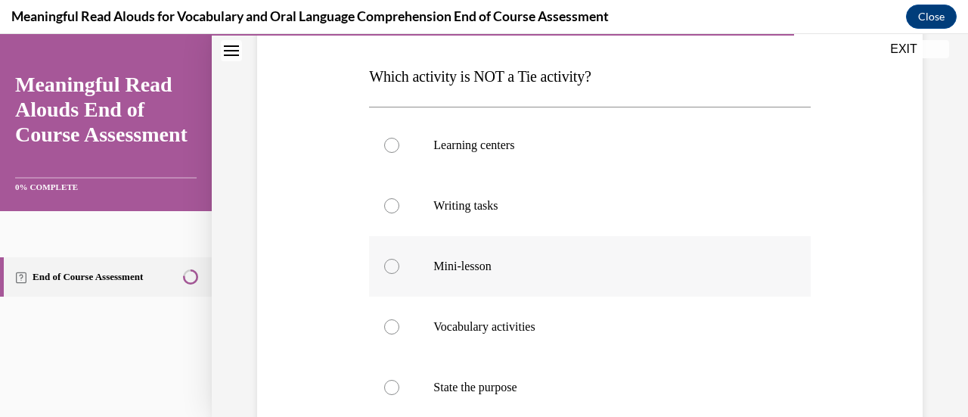
scroll to position [303, 0]
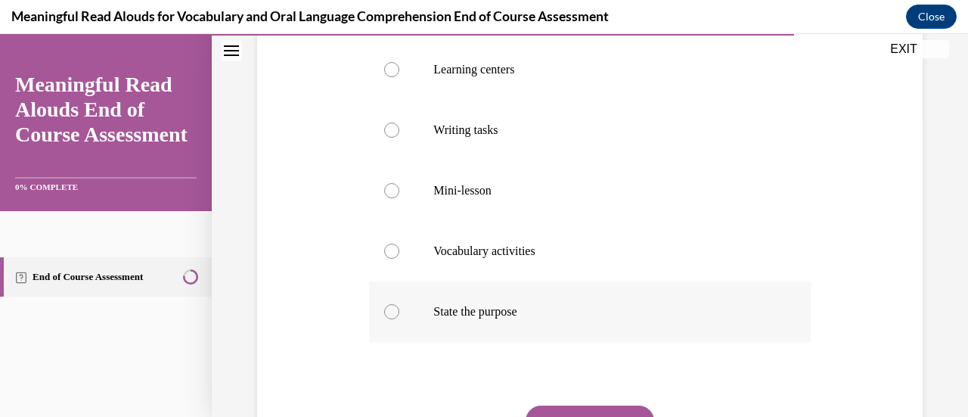
click at [532, 300] on label "State the purpose" at bounding box center [589, 311] width 441 height 61
click at [399, 304] on input "State the purpose" at bounding box center [391, 311] width 15 height 15
radio input "true"
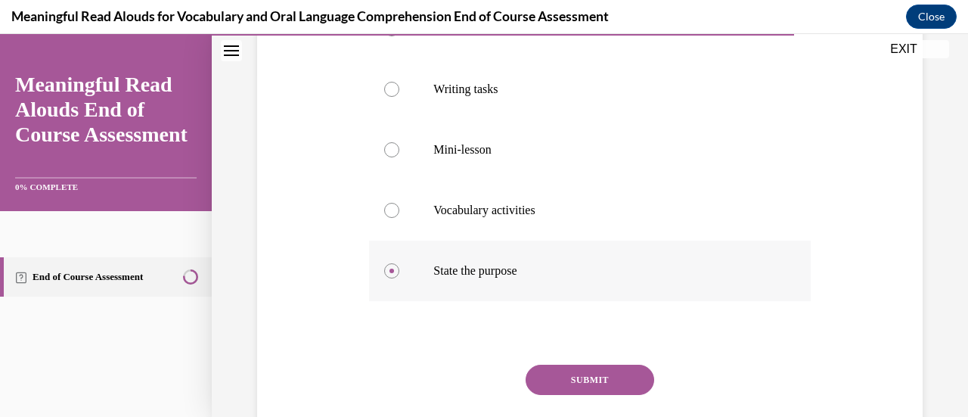
scroll to position [378, 0]
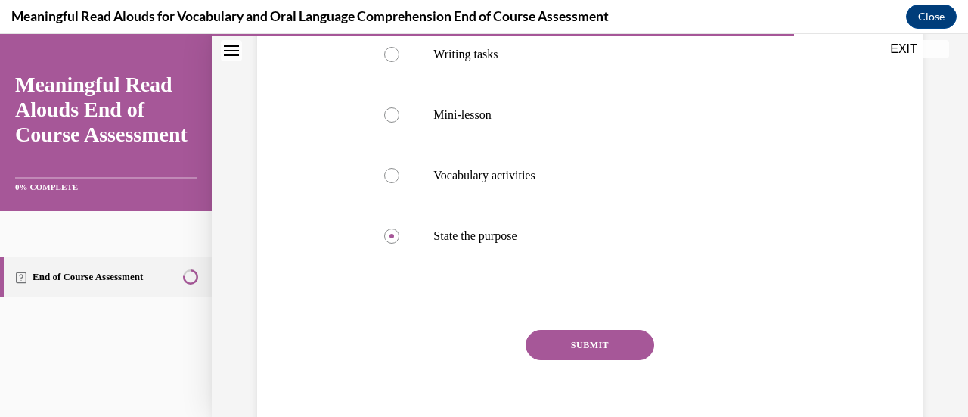
click at [583, 335] on button "SUBMIT" at bounding box center [590, 345] width 129 height 30
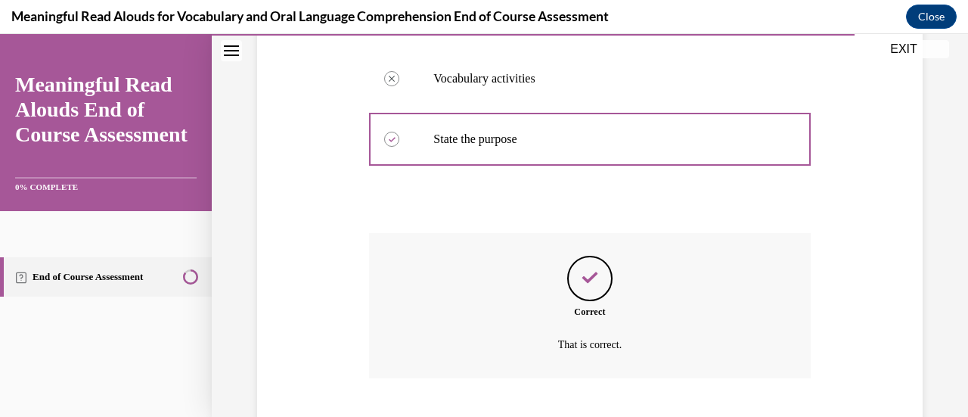
scroll to position [567, 0]
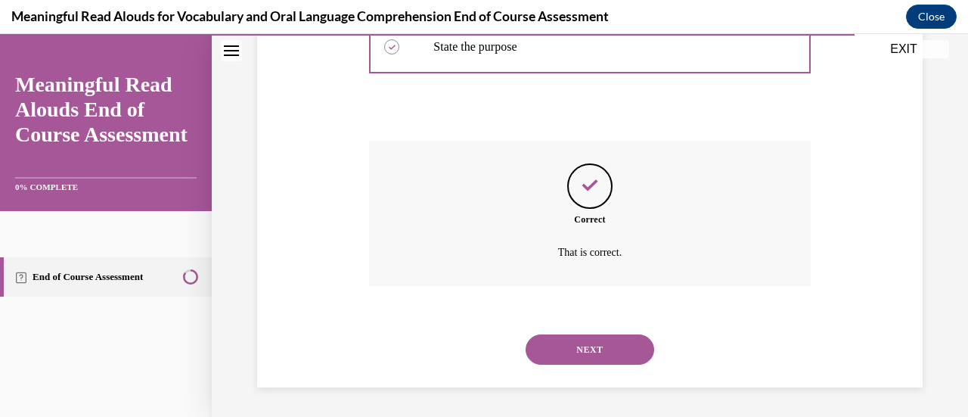
click at [566, 345] on button "NEXT" at bounding box center [590, 349] width 129 height 30
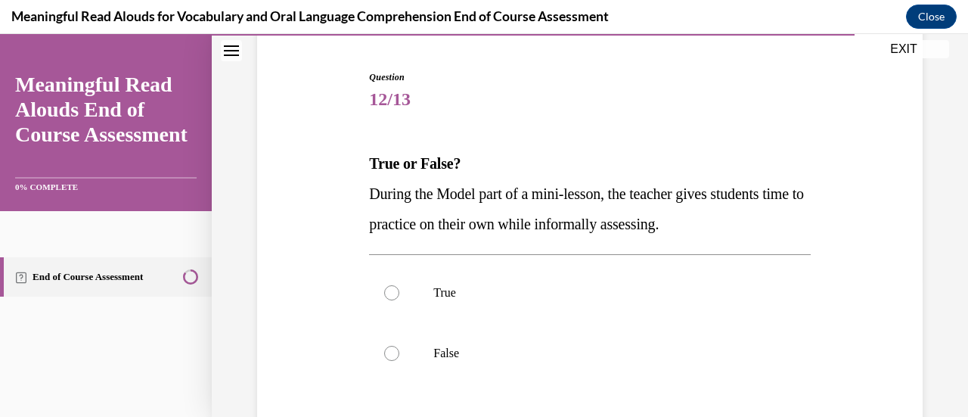
scroll to position [151, 0]
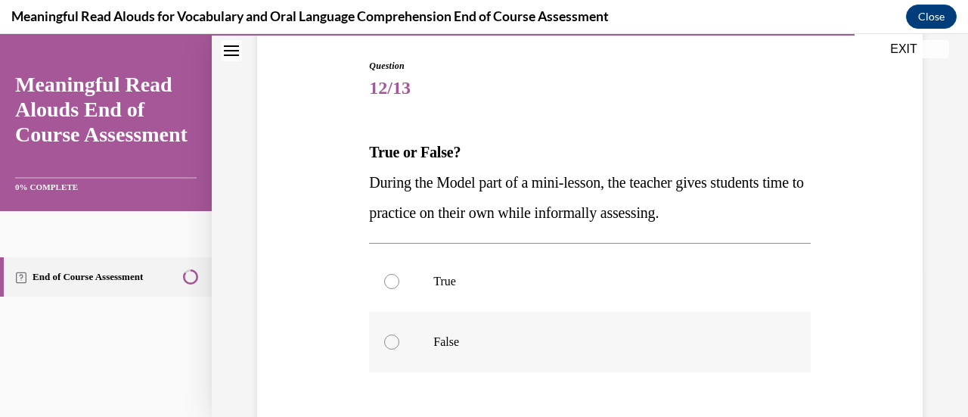
click at [443, 340] on p "False" at bounding box center [603, 341] width 339 height 15
click at [399, 340] on input "False" at bounding box center [391, 341] width 15 height 15
radio input "true"
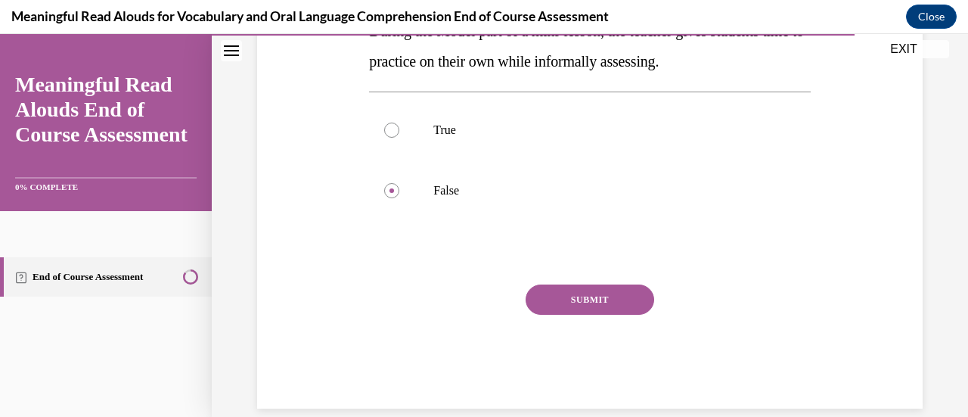
click at [534, 287] on button "SUBMIT" at bounding box center [590, 299] width 129 height 30
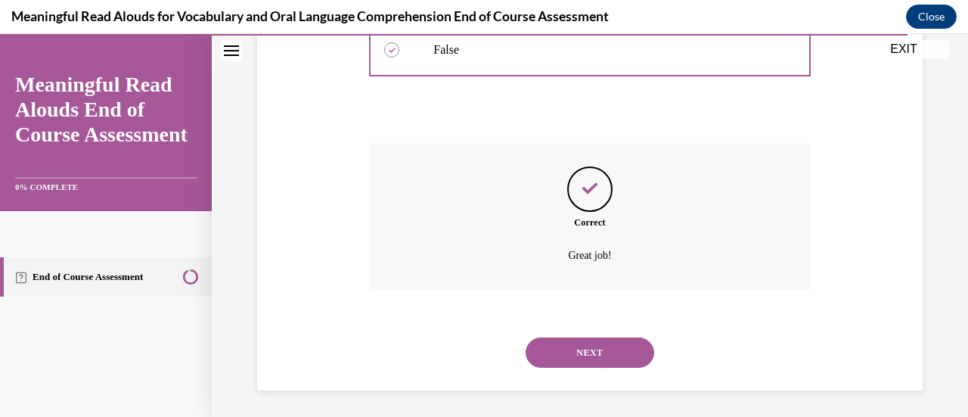
scroll to position [446, 0]
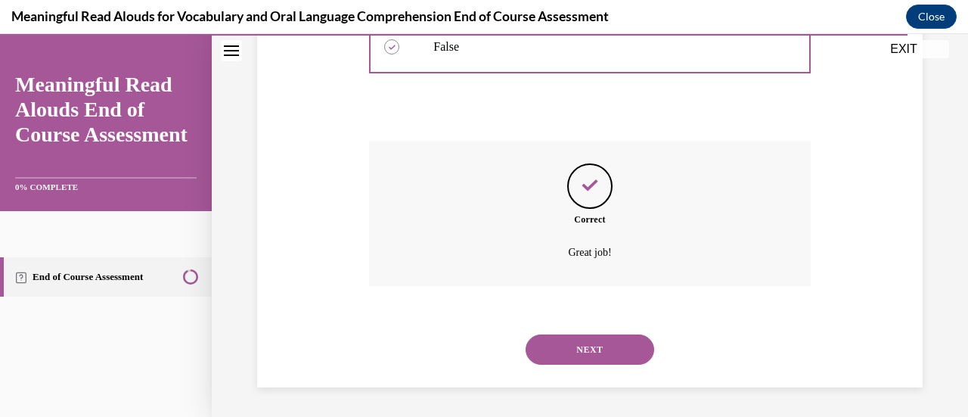
click at [549, 364] on div "NEXT" at bounding box center [589, 349] width 441 height 61
click at [545, 356] on button "NEXT" at bounding box center [590, 349] width 129 height 30
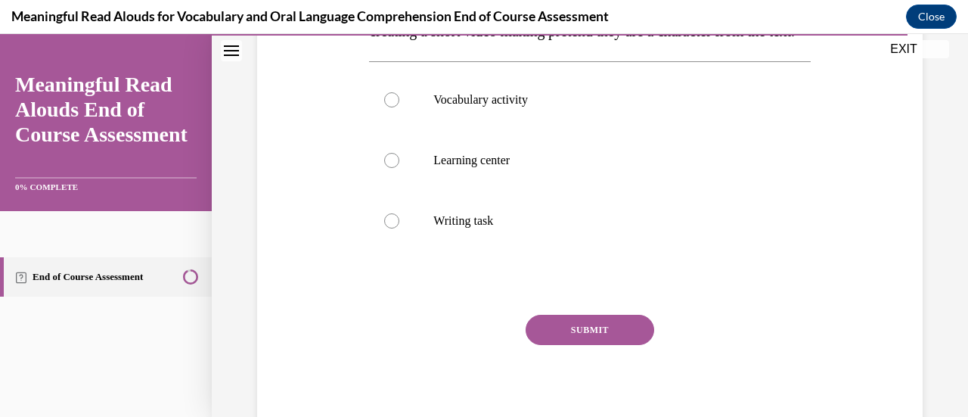
scroll to position [227, 0]
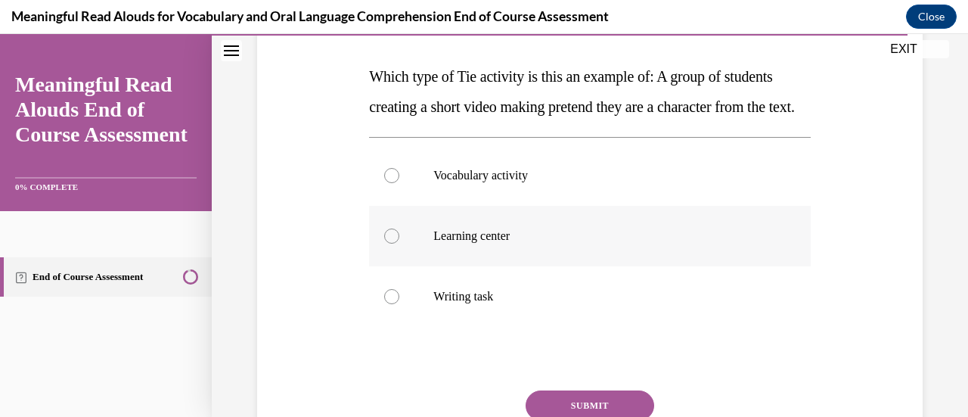
click at [484, 244] on p "Learning center" at bounding box center [603, 235] width 339 height 15
click at [399, 244] on input "Learning center" at bounding box center [391, 235] width 15 height 15
radio input "true"
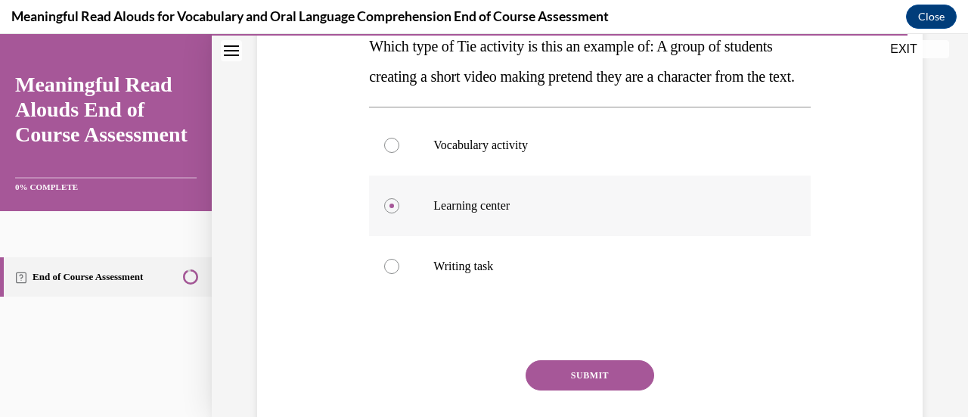
scroll to position [303, 0]
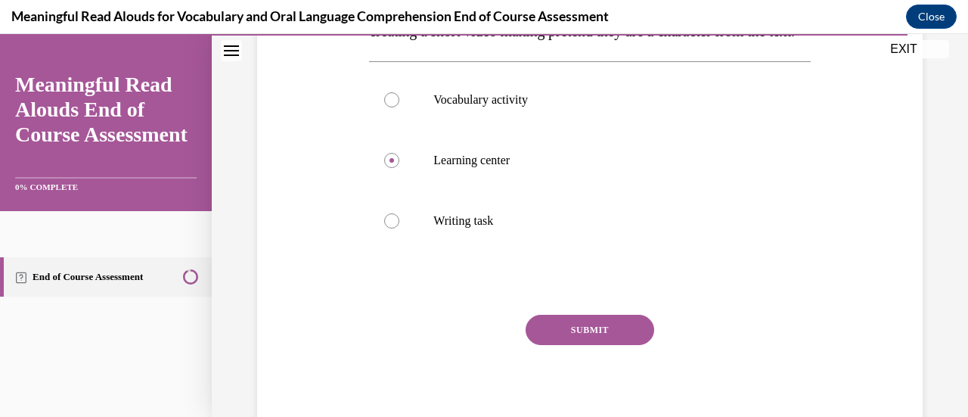
click at [550, 345] on button "SUBMIT" at bounding box center [590, 330] width 129 height 30
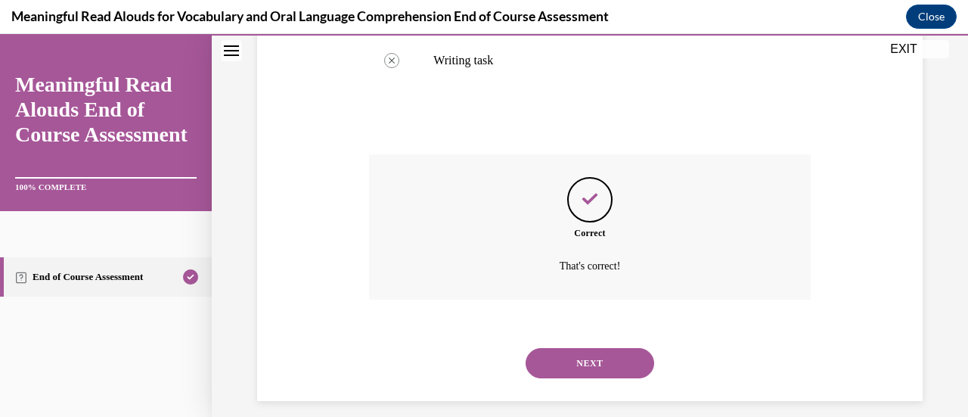
scroll to position [507, 0]
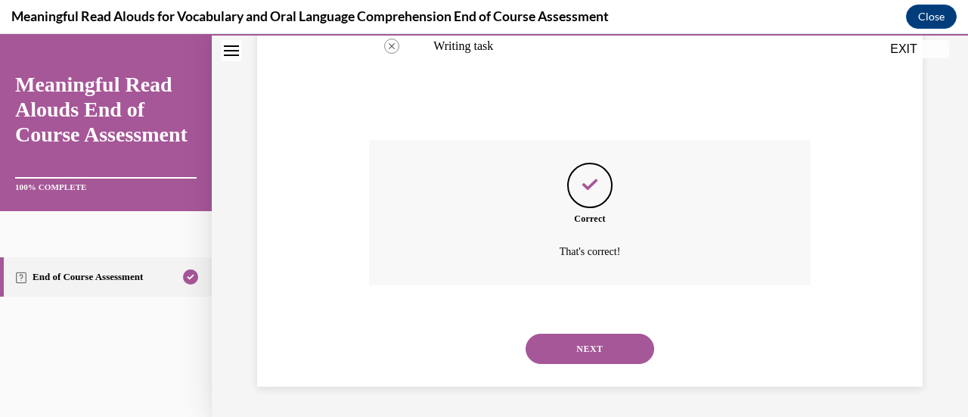
click at [543, 355] on button "NEXT" at bounding box center [590, 349] width 129 height 30
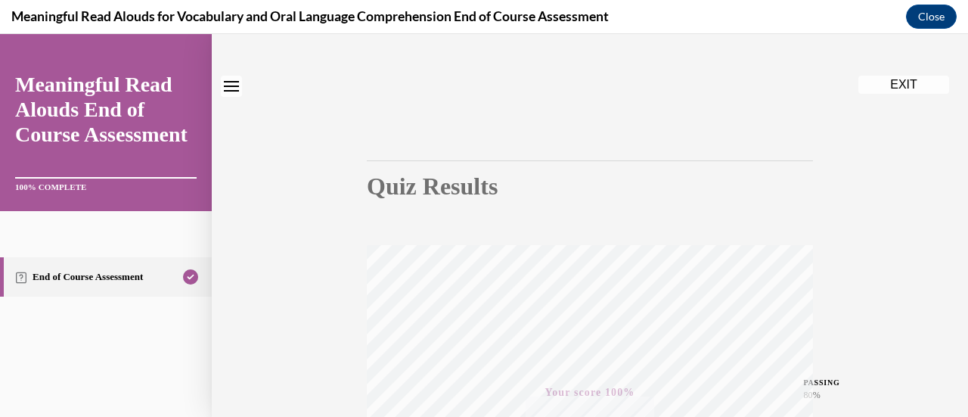
scroll to position [0, 0]
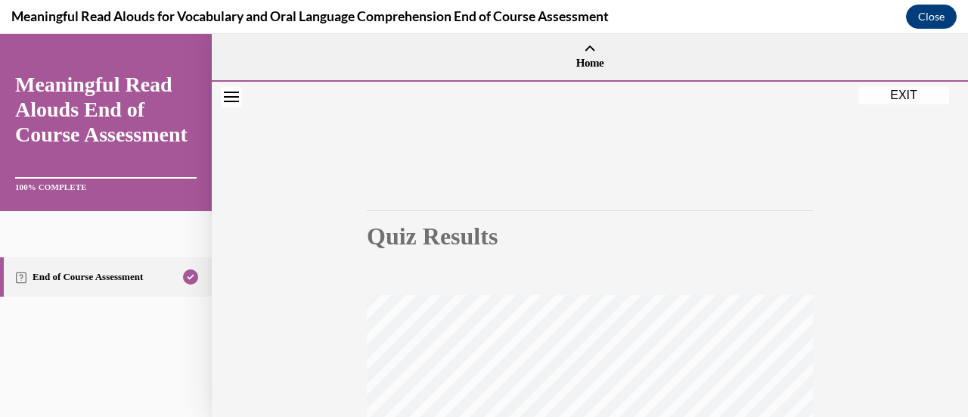
click at [886, 92] on button "EXIT" at bounding box center [904, 95] width 91 height 18
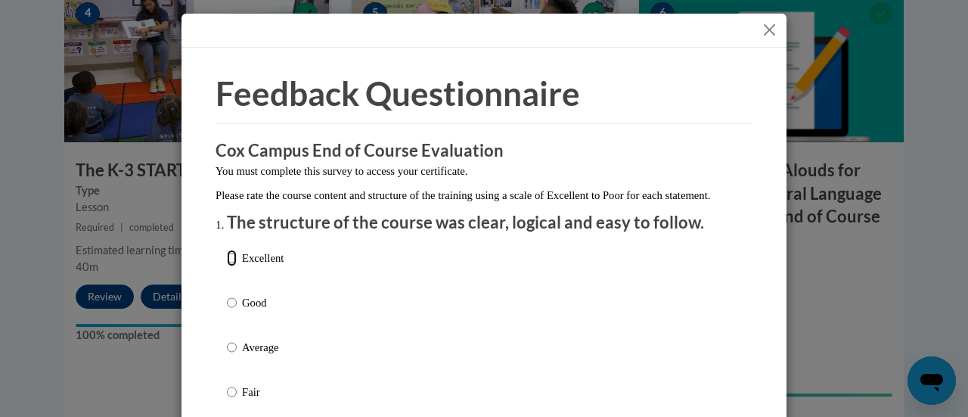
click at [227, 266] on input "Excellent" at bounding box center [232, 258] width 10 height 17
radio input "true"
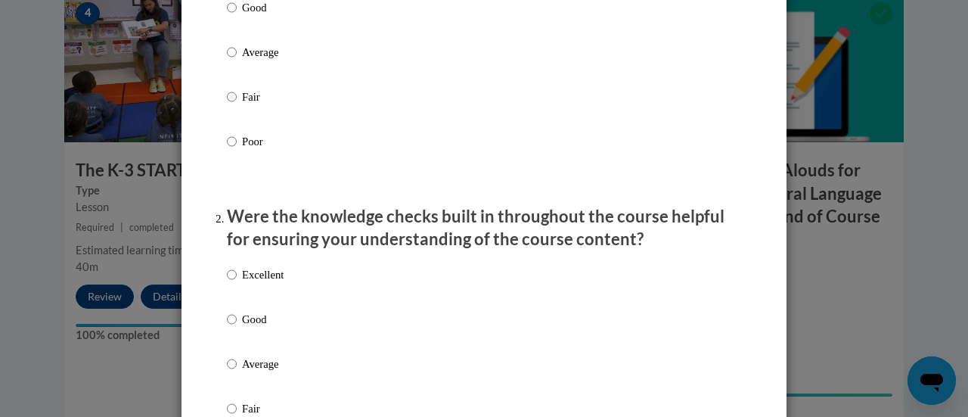
scroll to position [303, 0]
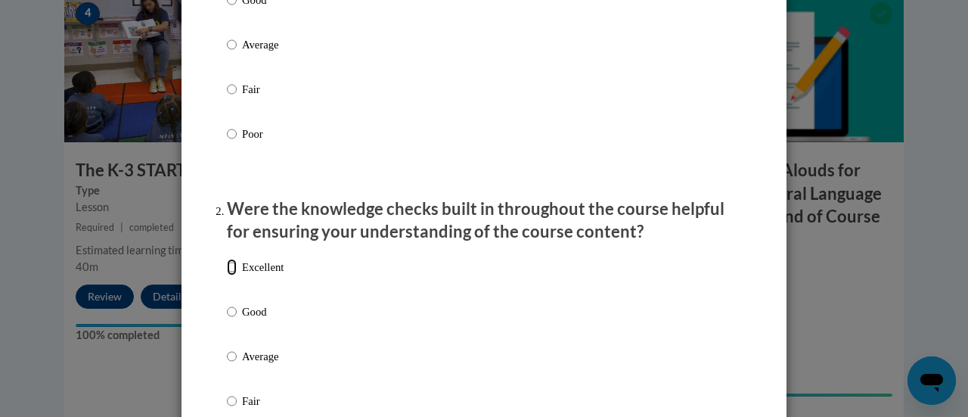
click at [228, 275] on input "Excellent" at bounding box center [232, 267] width 10 height 17
radio input "true"
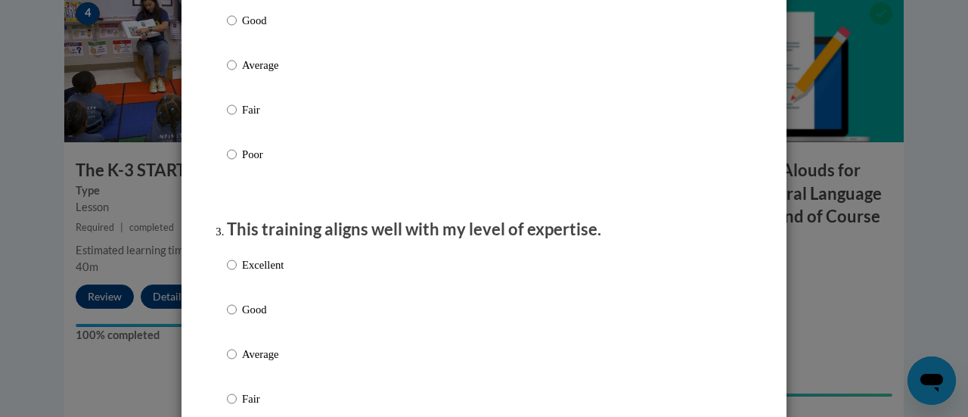
scroll to position [681, 0]
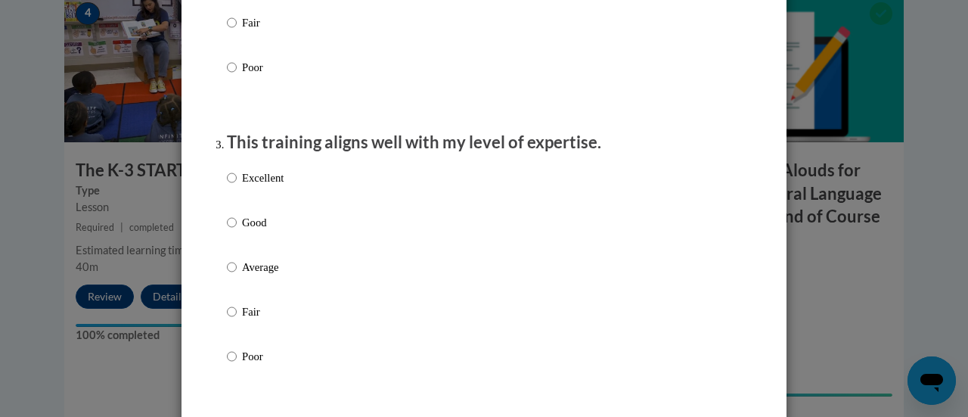
click at [242, 186] on p "Excellent" at bounding box center [263, 177] width 42 height 17
click at [236, 186] on input "Excellent" at bounding box center [232, 177] width 10 height 17
radio input "true"
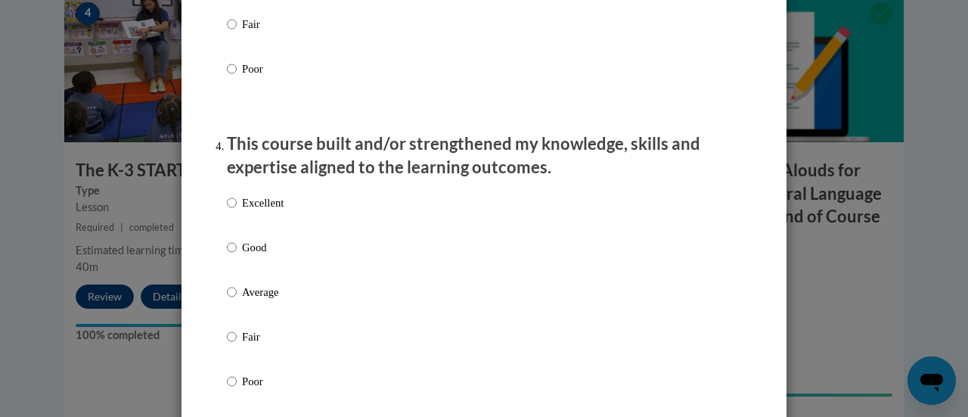
scroll to position [984, 0]
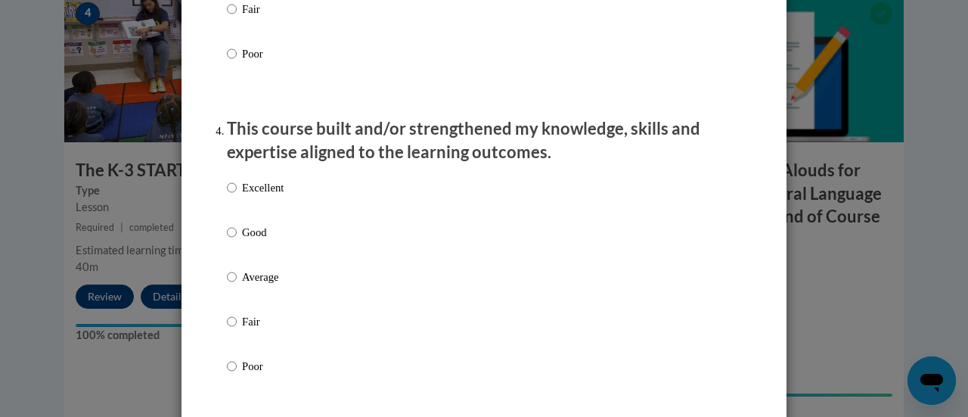
click at [244, 196] on p "Excellent" at bounding box center [263, 187] width 42 height 17
click at [237, 196] on input "Excellent" at bounding box center [232, 187] width 10 height 17
radio input "true"
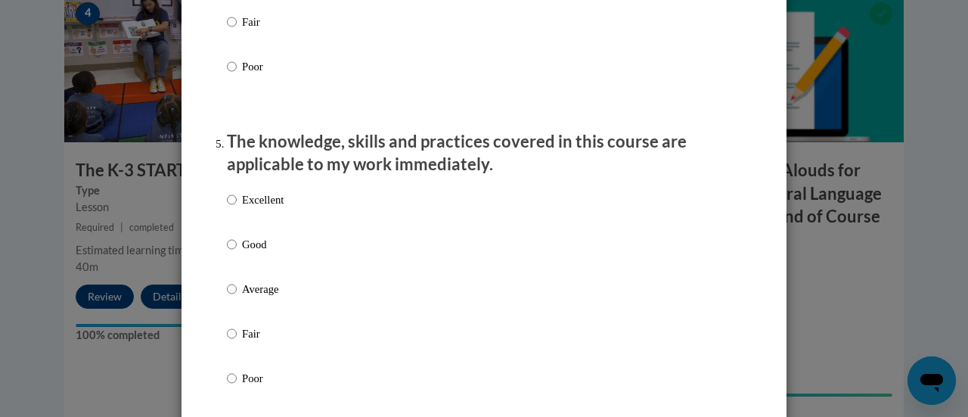
scroll to position [1286, 0]
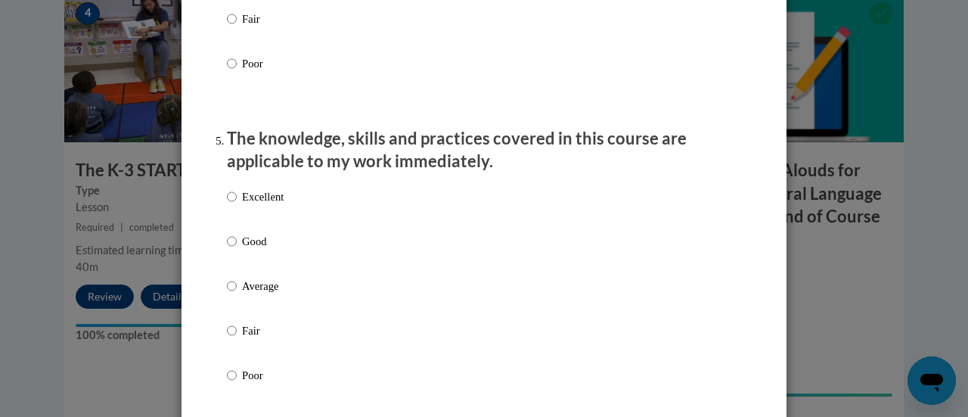
click at [246, 205] on p "Excellent" at bounding box center [263, 196] width 42 height 17
click at [237, 205] on input "Excellent" at bounding box center [232, 196] width 10 height 17
radio input "true"
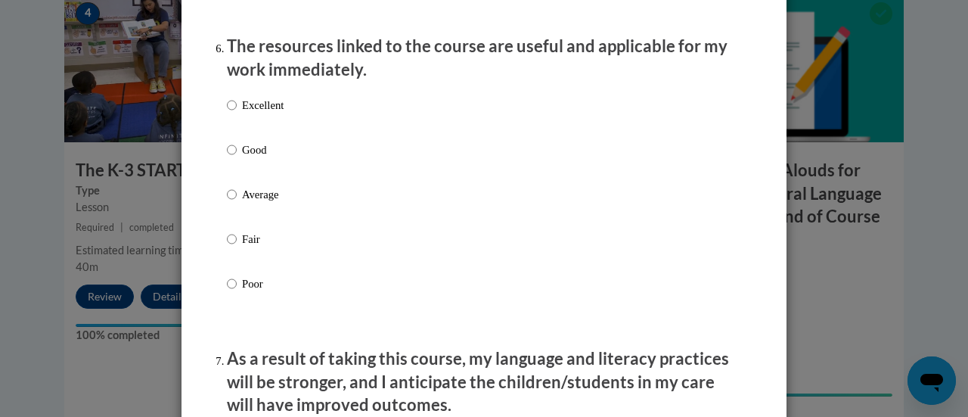
scroll to position [1740, 0]
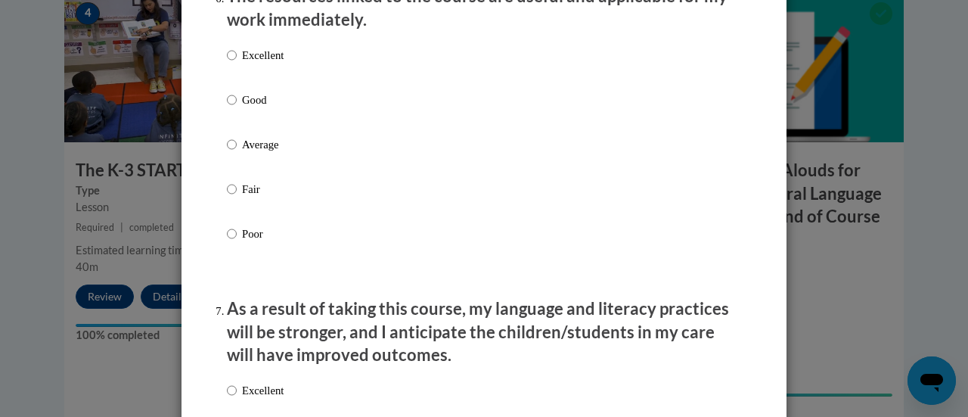
click at [244, 64] on p "Excellent" at bounding box center [263, 55] width 42 height 17
click at [237, 64] on input "Excellent" at bounding box center [232, 55] width 10 height 17
radio input "true"
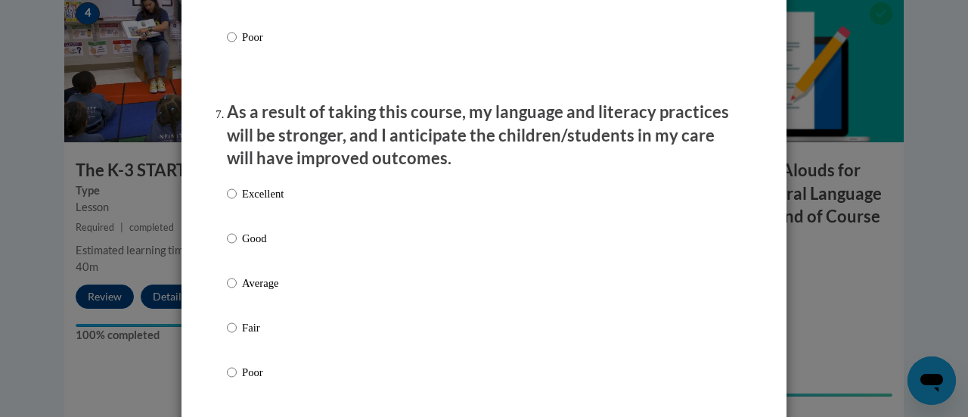
scroll to position [1967, 0]
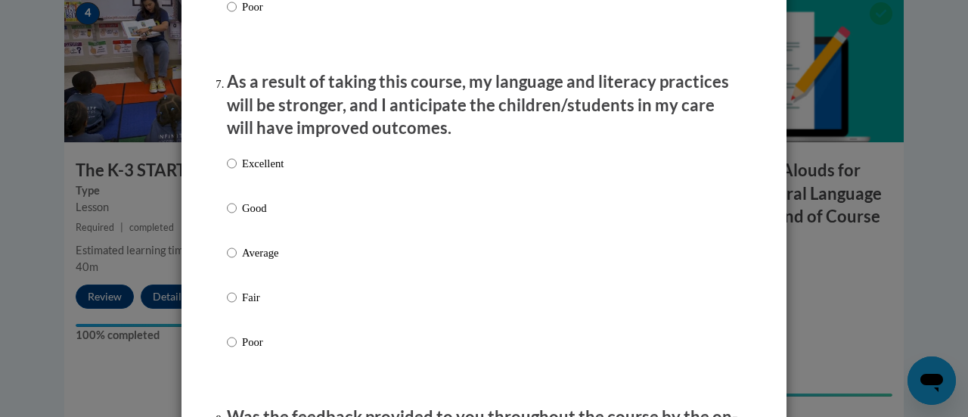
click at [247, 172] on p "Excellent" at bounding box center [263, 163] width 42 height 17
click at [237, 172] on input "Excellent" at bounding box center [232, 163] width 10 height 17
radio input "true"
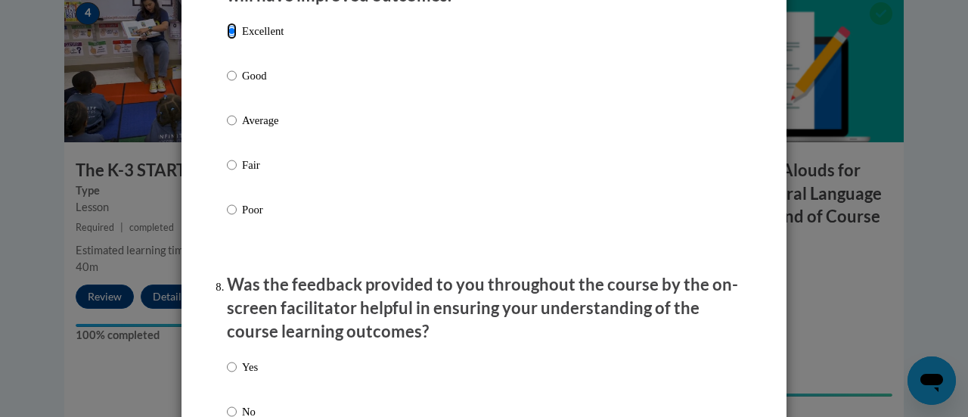
scroll to position [2194, 0]
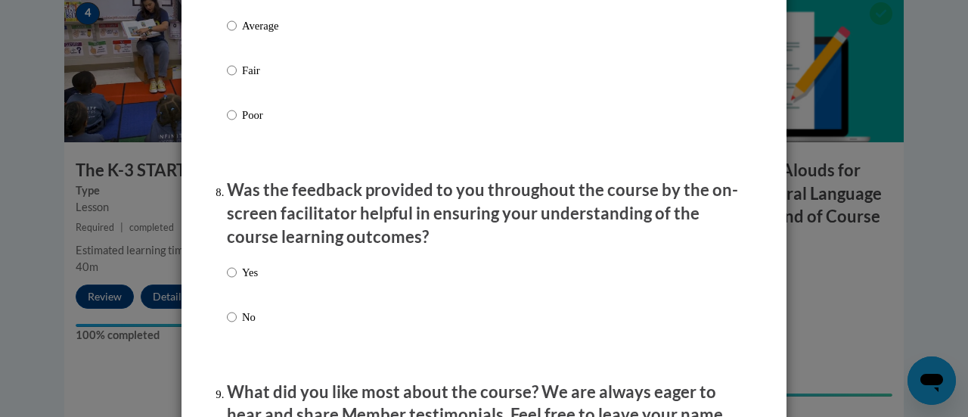
click at [235, 285] on label "Yes" at bounding box center [242, 284] width 31 height 41
click at [235, 281] on input "Yes" at bounding box center [232, 272] width 10 height 17
radio input "true"
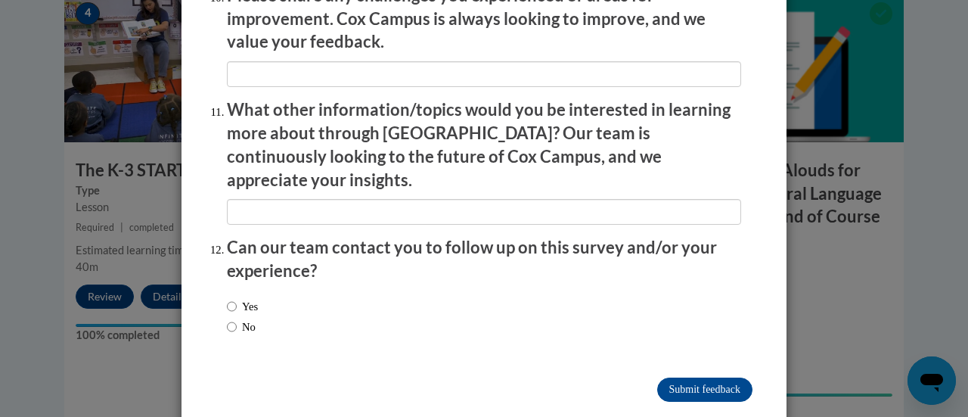
scroll to position [2729, 0]
click at [705, 377] on input "Submit feedback" at bounding box center [704, 389] width 95 height 24
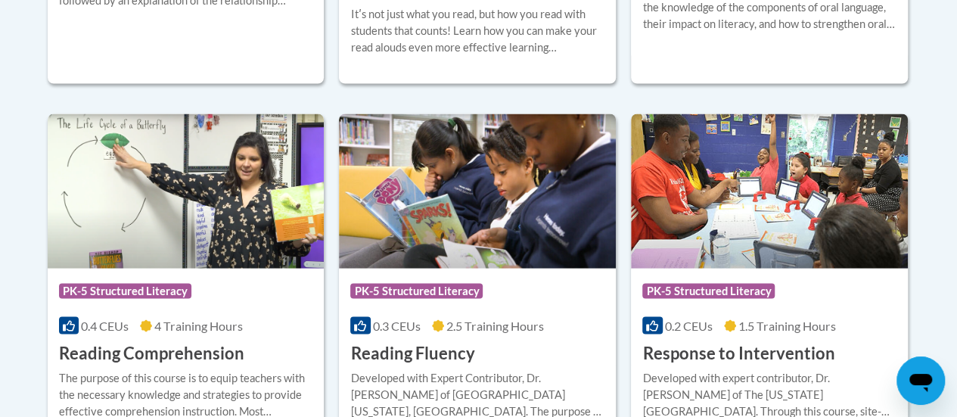
scroll to position [1394, 0]
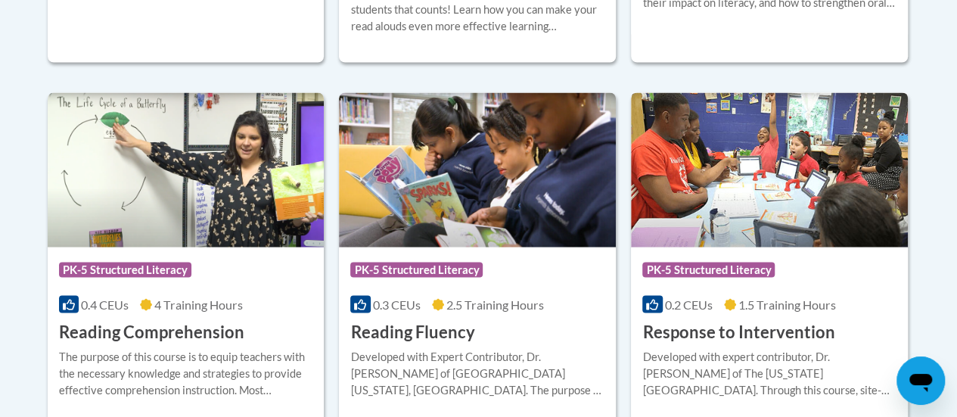
click at [728, 325] on h3 "Response to Intervention" at bounding box center [738, 331] width 192 height 23
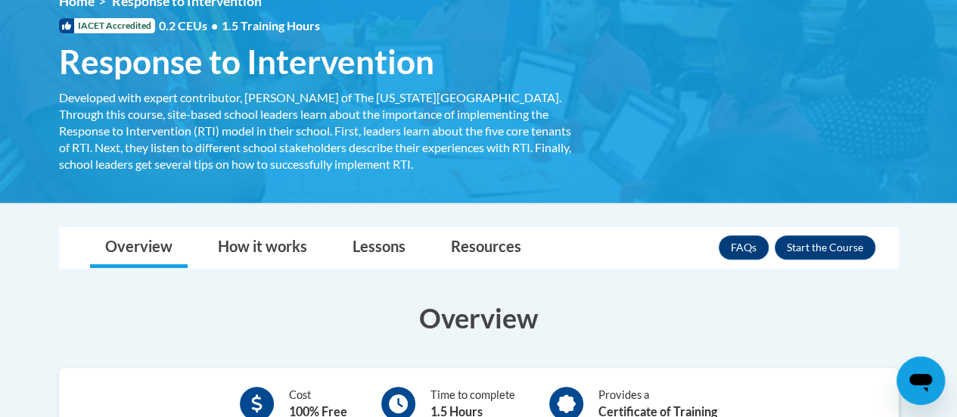
scroll to position [454, 0]
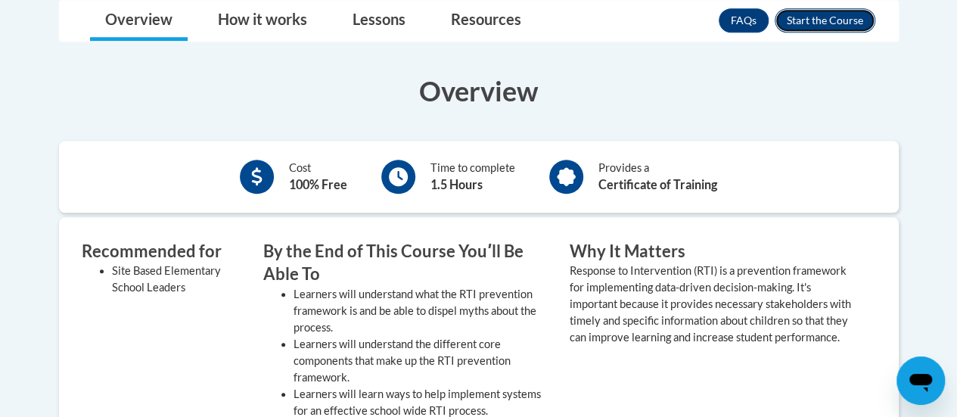
click at [797, 14] on button "Enroll" at bounding box center [825, 20] width 101 height 24
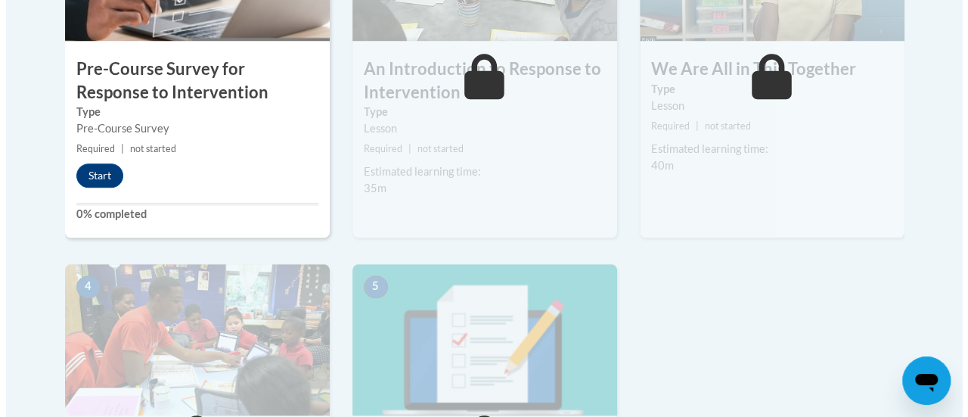
scroll to position [605, 0]
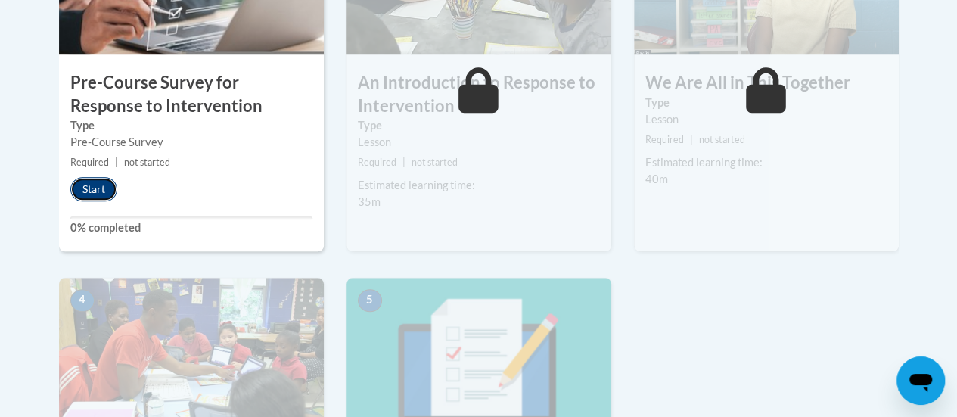
click at [97, 177] on button "Start" at bounding box center [93, 189] width 47 height 24
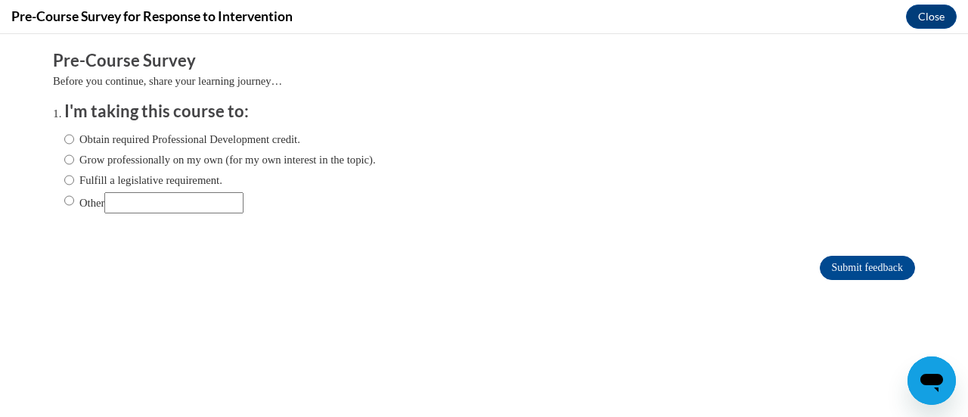
scroll to position [0, 0]
click at [64, 139] on input "Obtain required Professional Development credit." at bounding box center [69, 139] width 10 height 17
radio input "true"
click at [847, 270] on input "Submit feedback" at bounding box center [867, 268] width 95 height 24
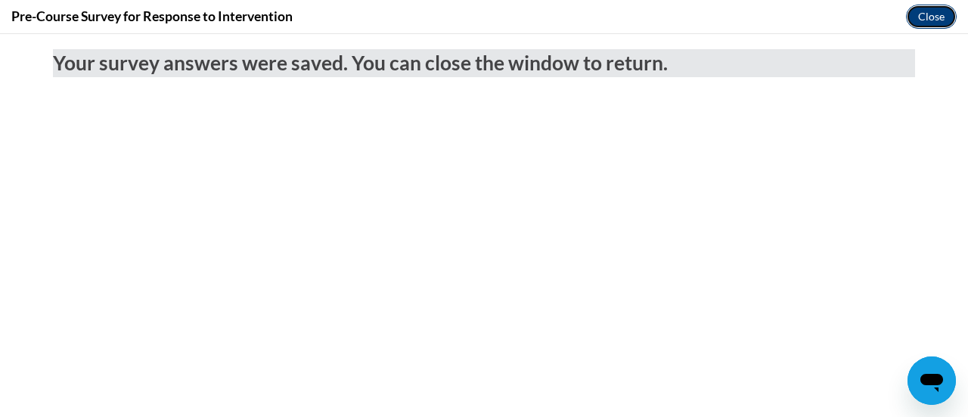
click at [937, 18] on button "Close" at bounding box center [931, 17] width 51 height 24
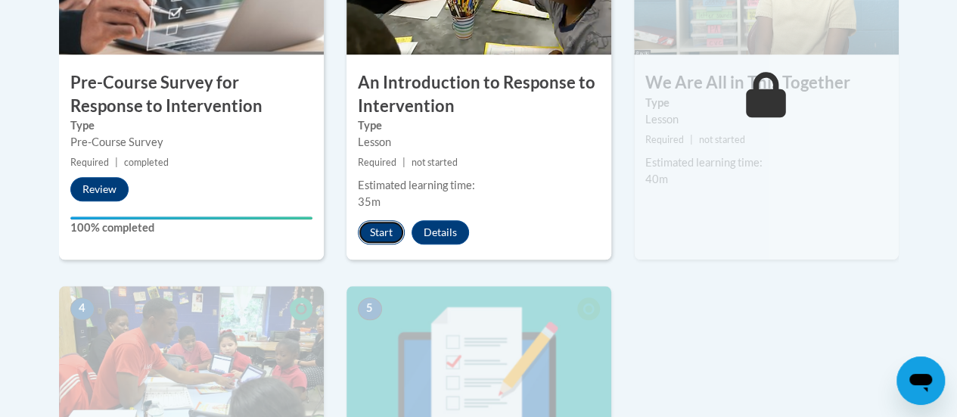
click at [371, 229] on button "Start" at bounding box center [381, 232] width 47 height 24
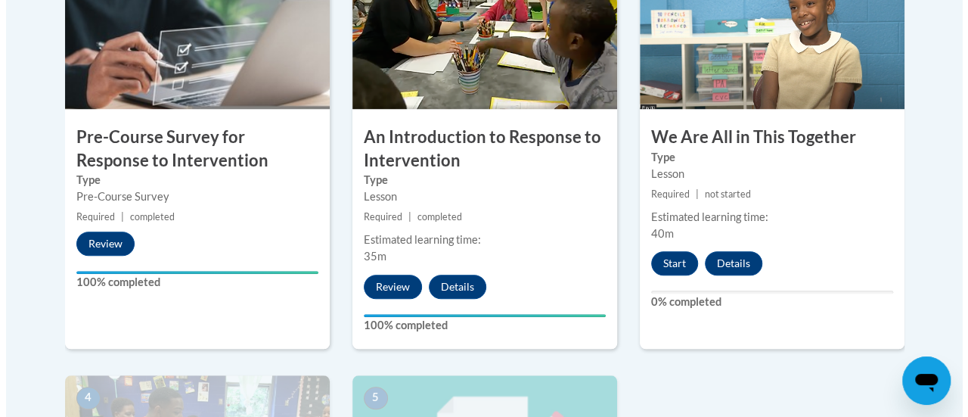
scroll to position [552, 0]
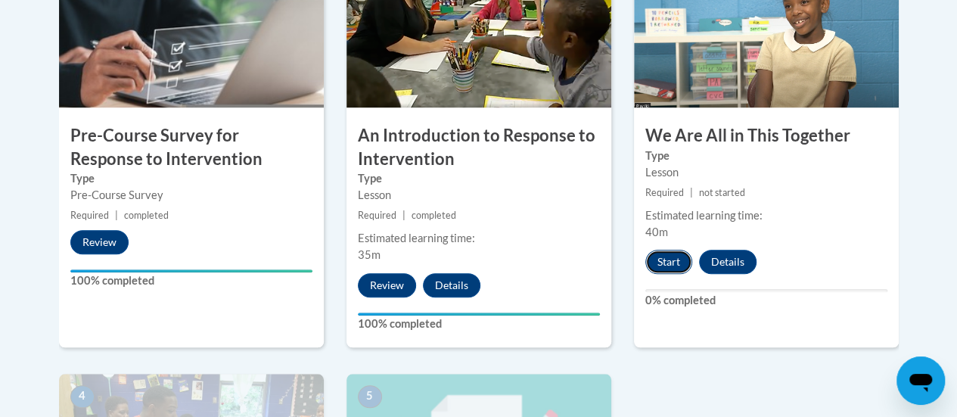
click at [660, 260] on button "Start" at bounding box center [668, 262] width 47 height 24
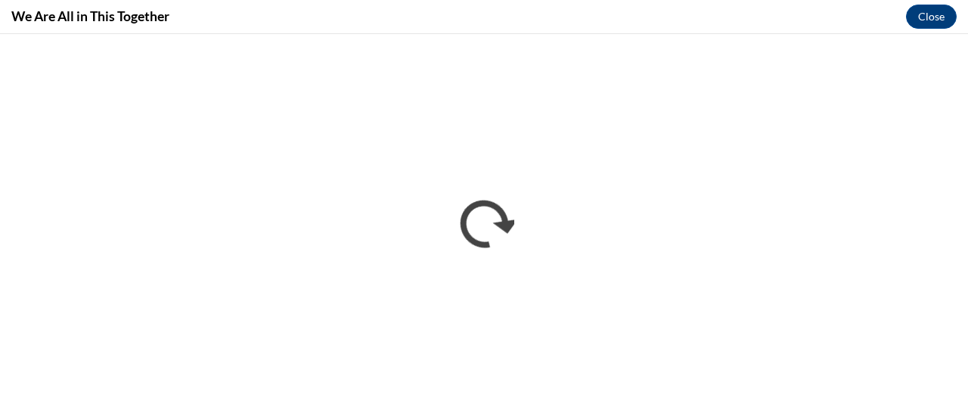
scroll to position [0, 0]
